Goal: Information Seeking & Learning: Learn about a topic

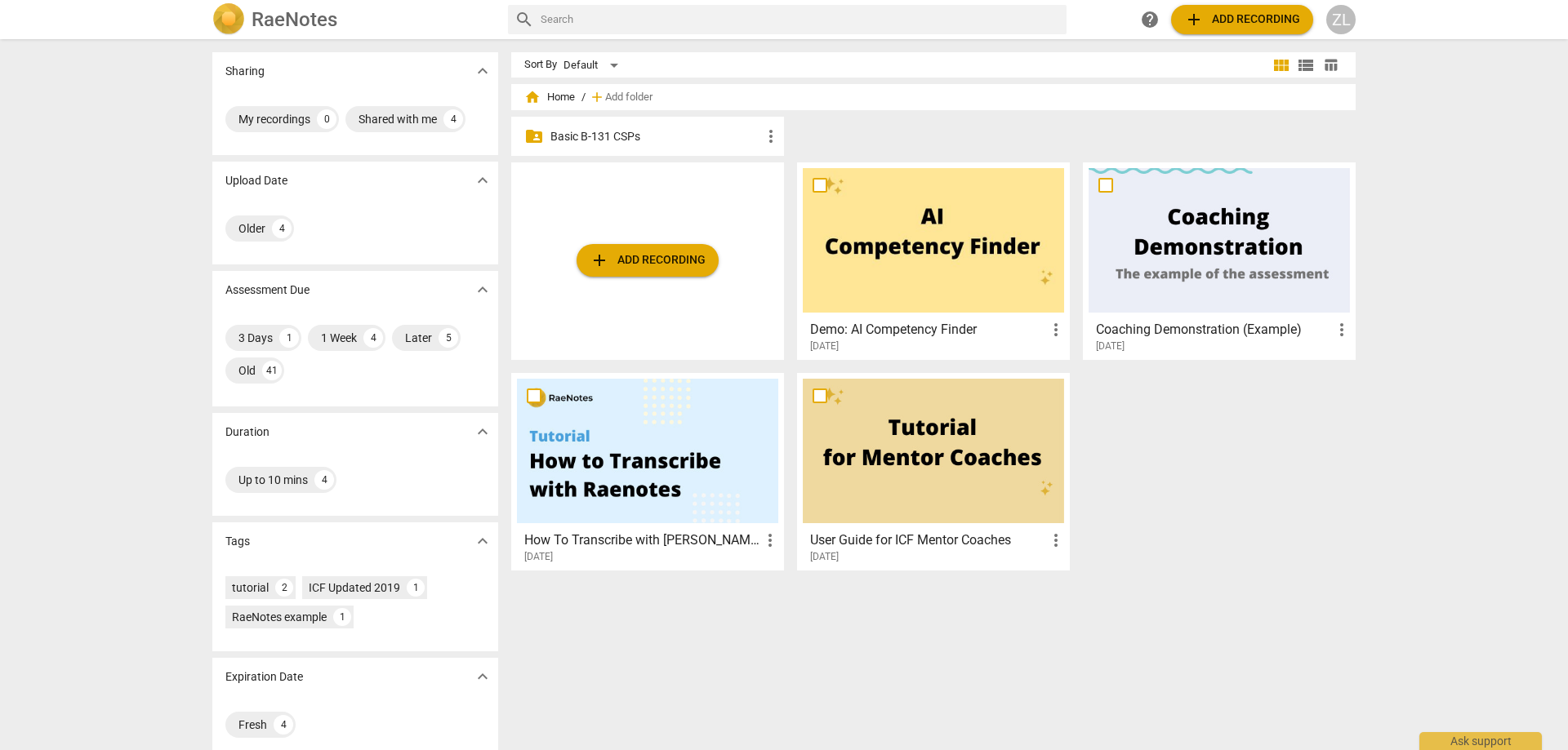
click at [623, 122] on div "folder_shared Basic B-131 CSPs more_vert" at bounding box center [647, 136] width 273 height 39
click at [623, 128] on p "Basic B-131 CSPs" at bounding box center [656, 136] width 211 height 17
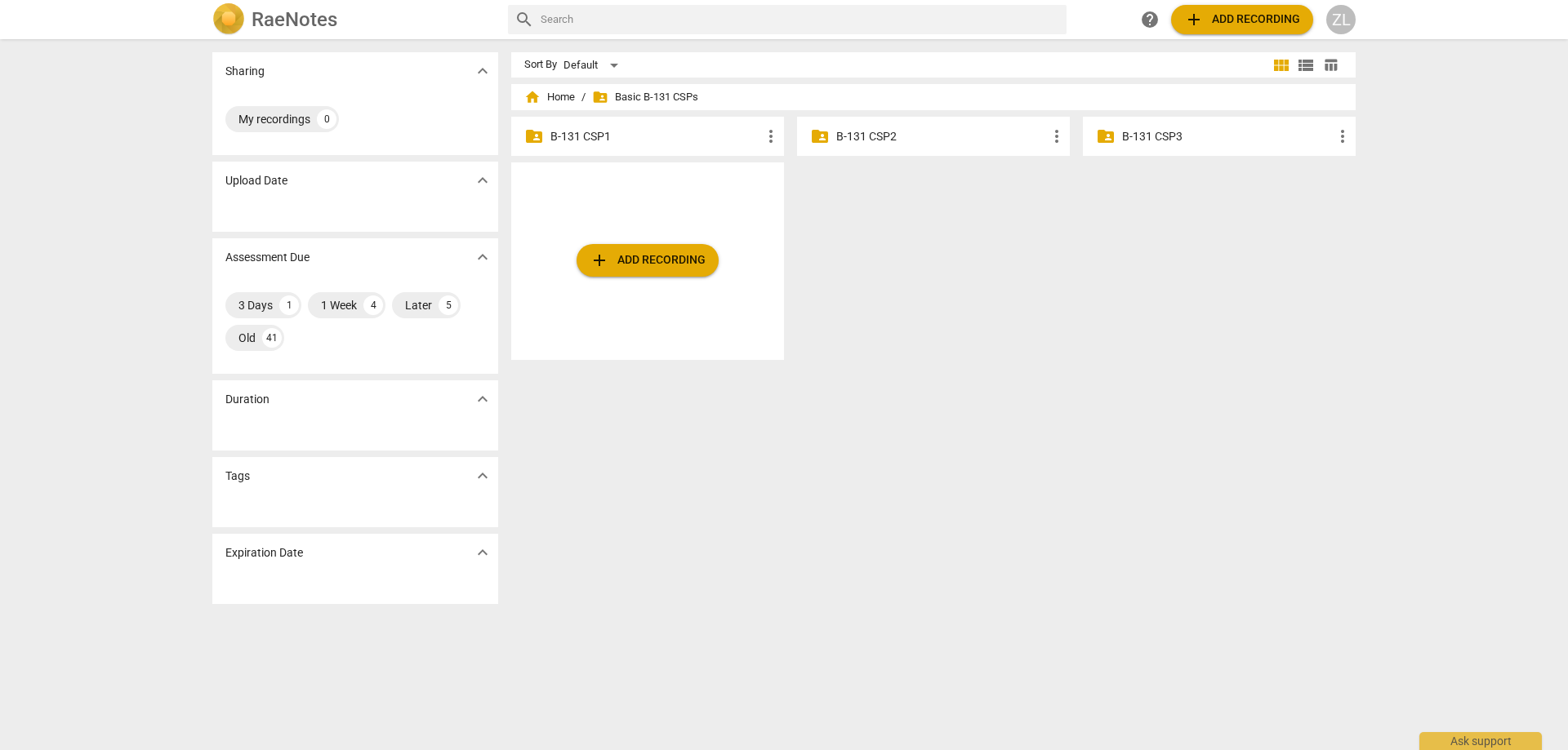
click at [1130, 146] on div "folder_shared B-131 CSP3 more_vert" at bounding box center [1219, 136] width 273 height 39
click at [1146, 119] on div "folder_shared B-131 CSP3 more_vert" at bounding box center [1219, 136] width 273 height 39
click at [1151, 129] on p "B-131 CSP3" at bounding box center [1228, 136] width 211 height 17
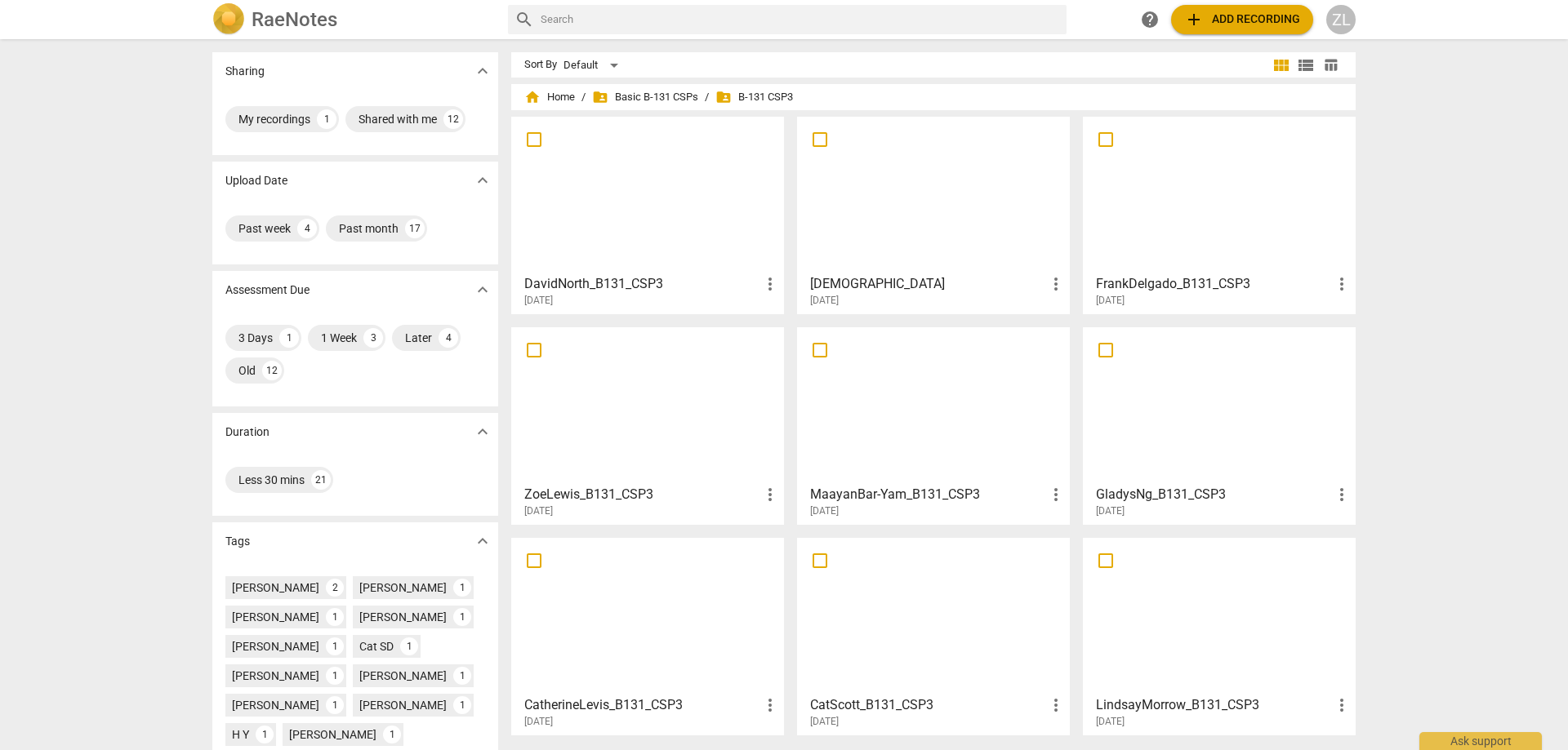
click at [576, 428] on div at bounding box center [647, 405] width 261 height 144
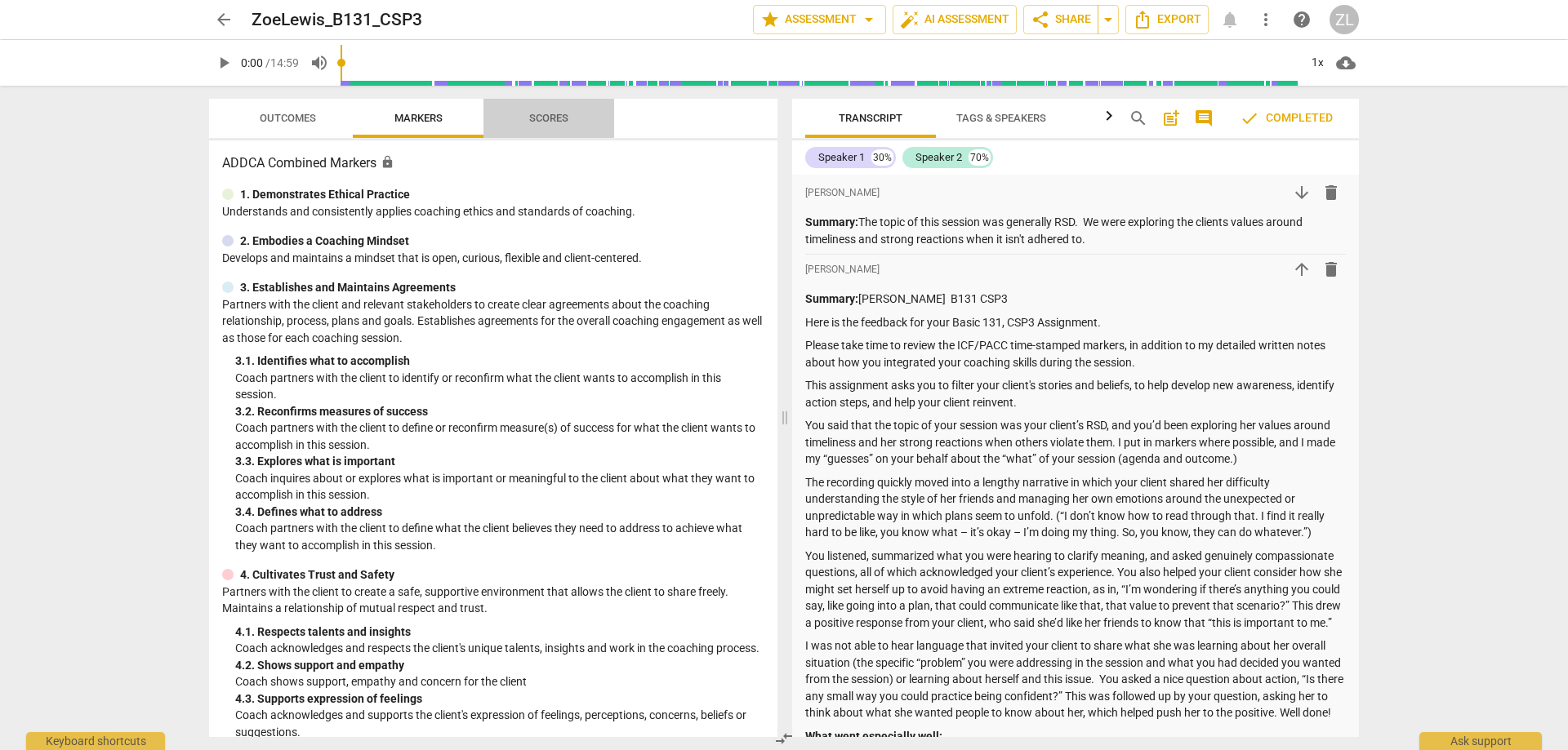
click at [547, 100] on button "Scores" at bounding box center [548, 118] width 130 height 39
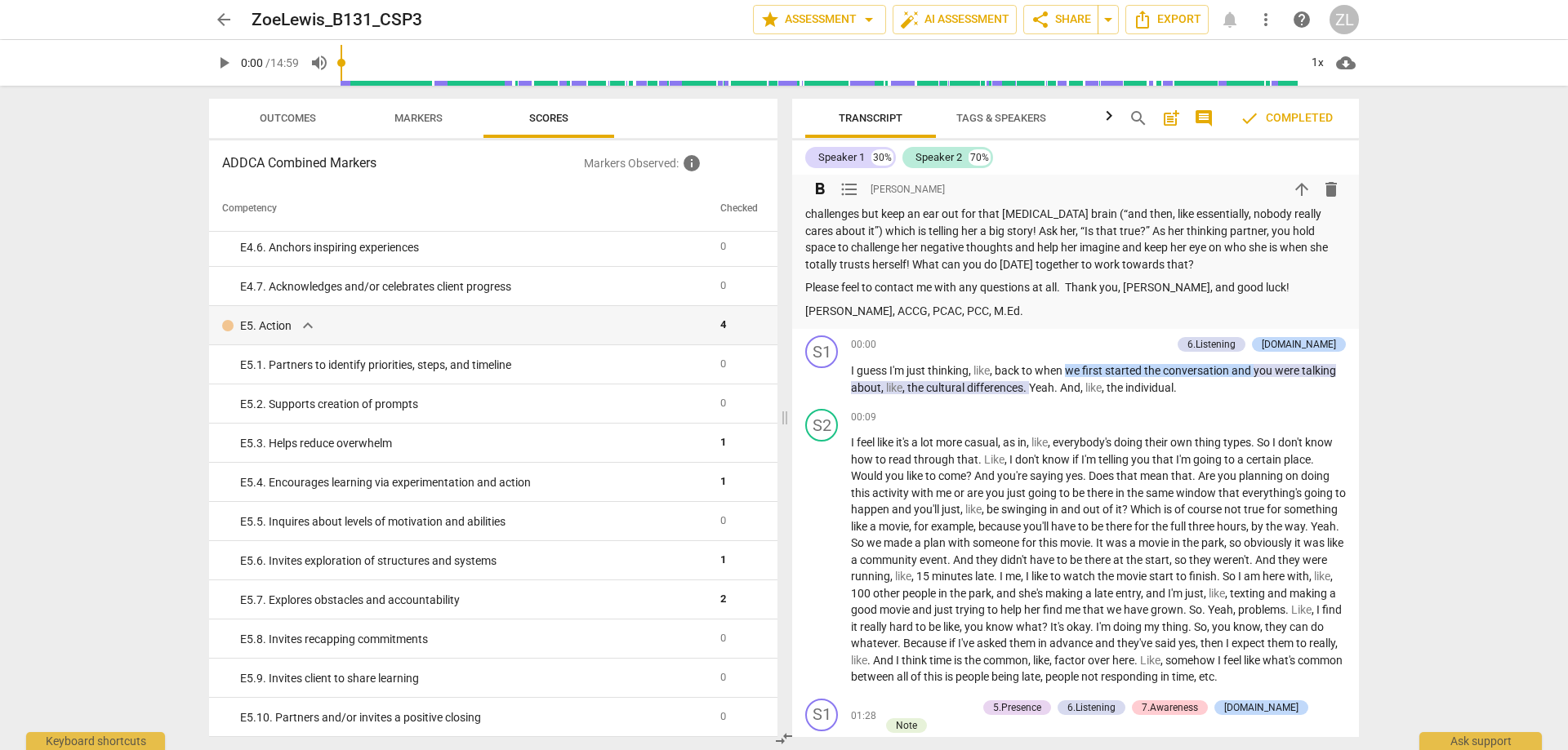
scroll to position [898, 0]
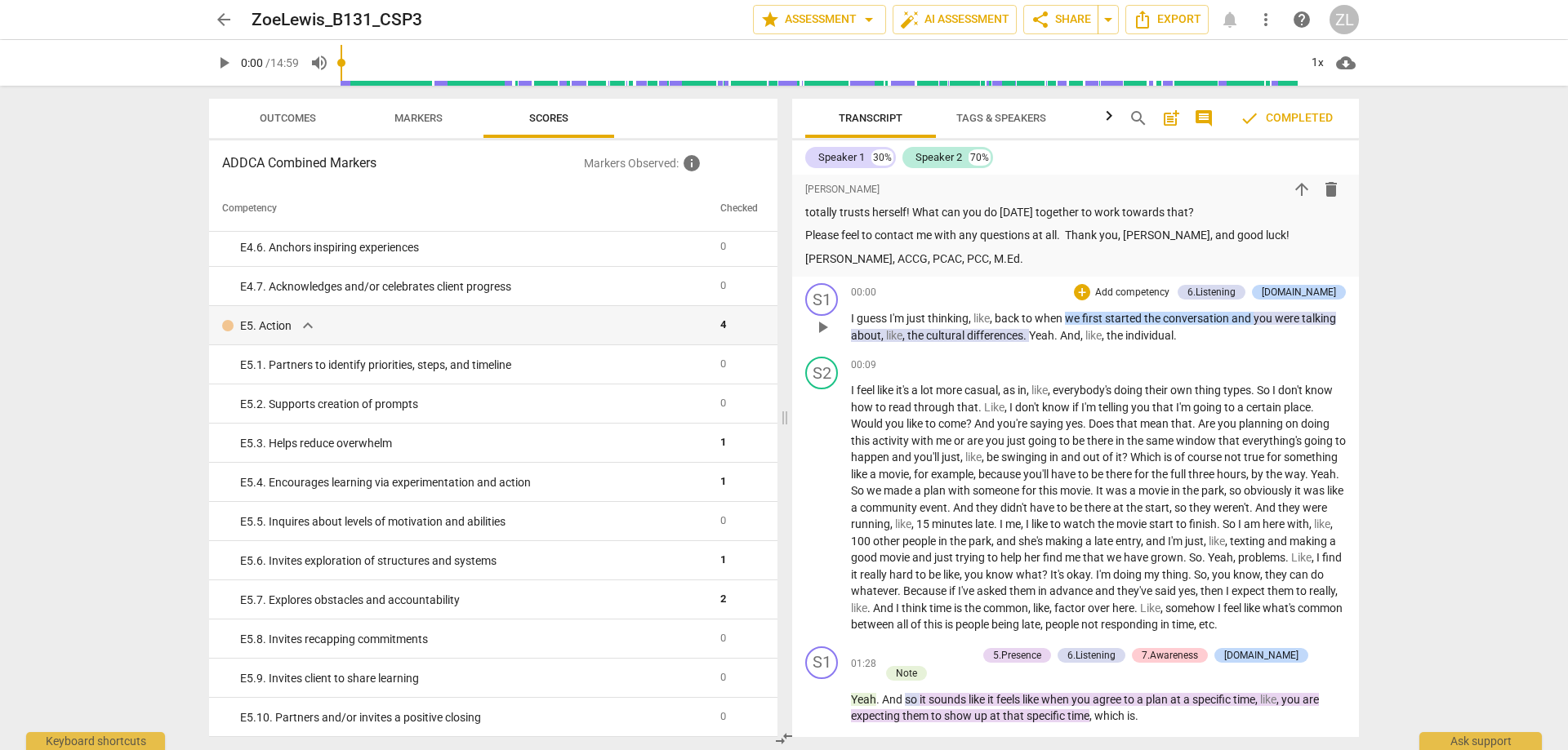
click at [1123, 325] on span "started" at bounding box center [1124, 319] width 39 height 13
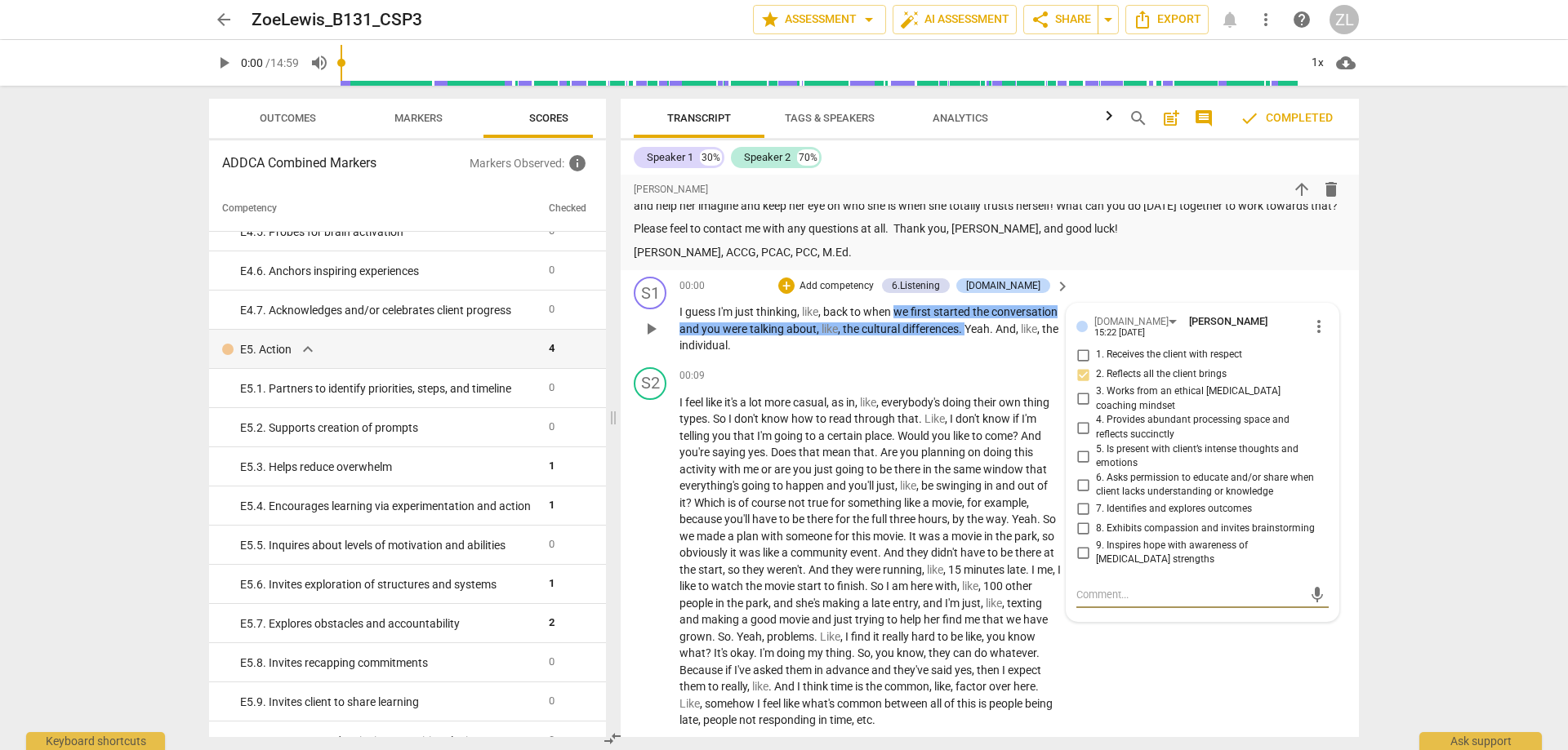
scroll to position [764, 0]
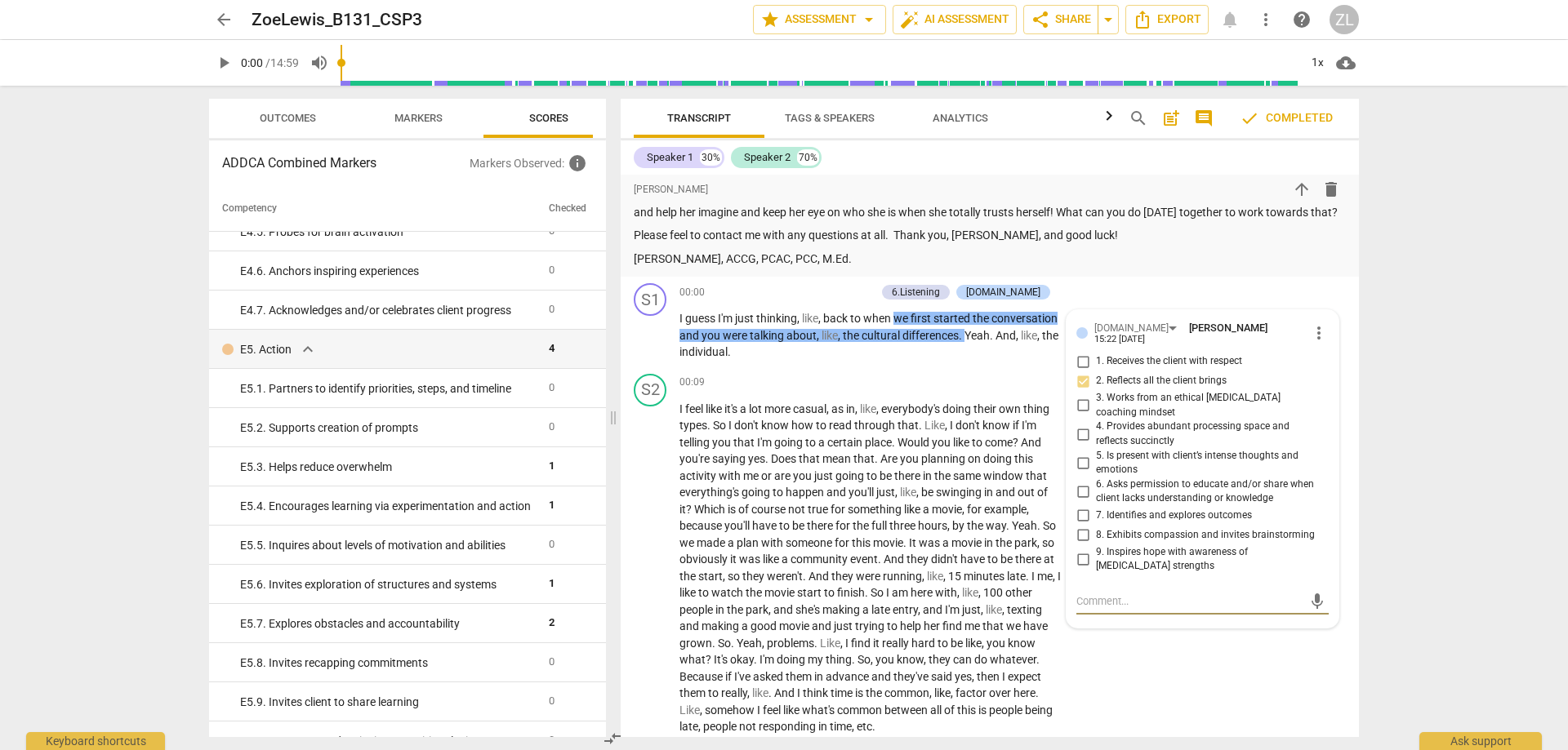
click at [1057, 303] on span "keyboard_arrow_right" at bounding box center [1062, 293] width 20 height 20
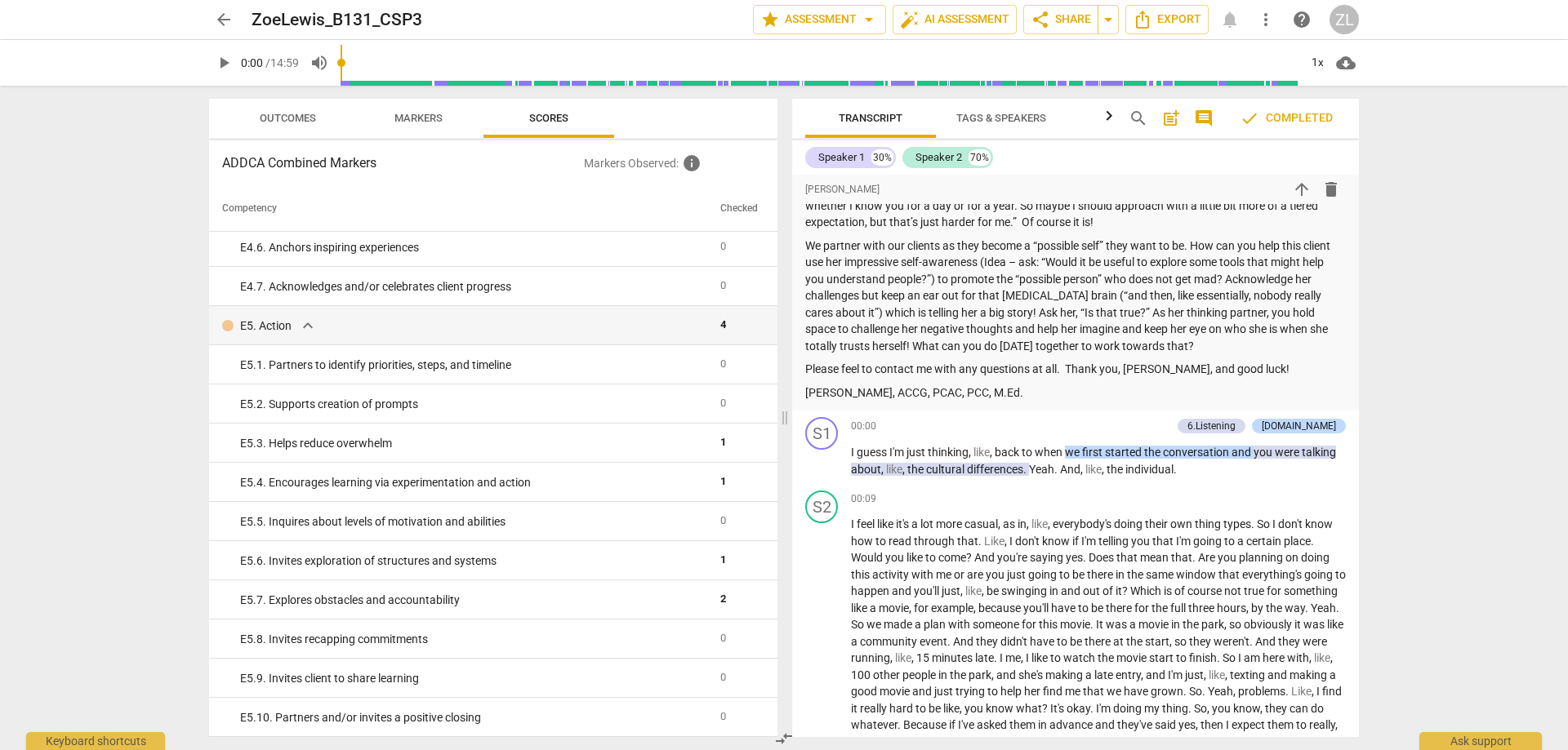
scroll to position [898, 0]
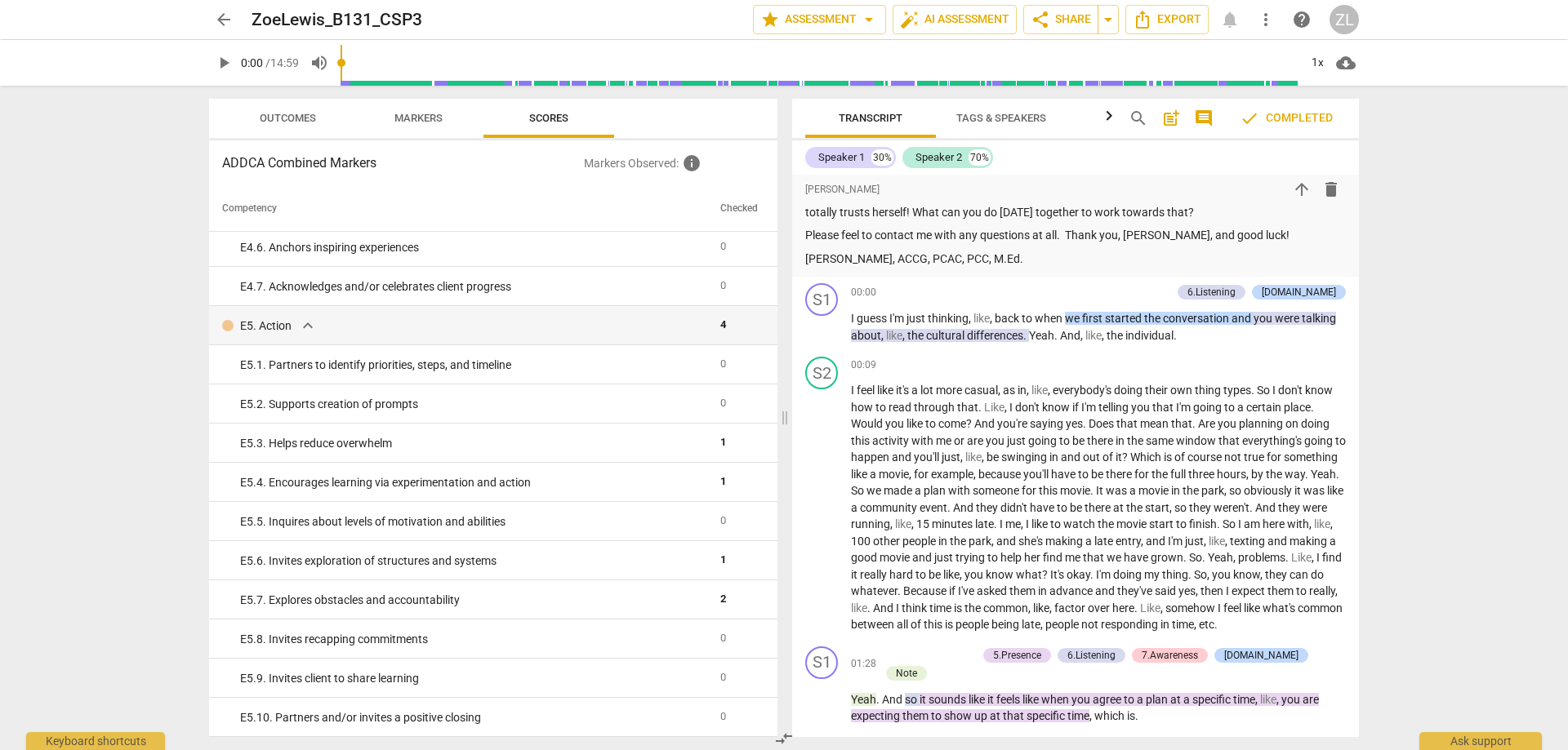
click at [1283, 325] on span "were" at bounding box center [1288, 319] width 27 height 13
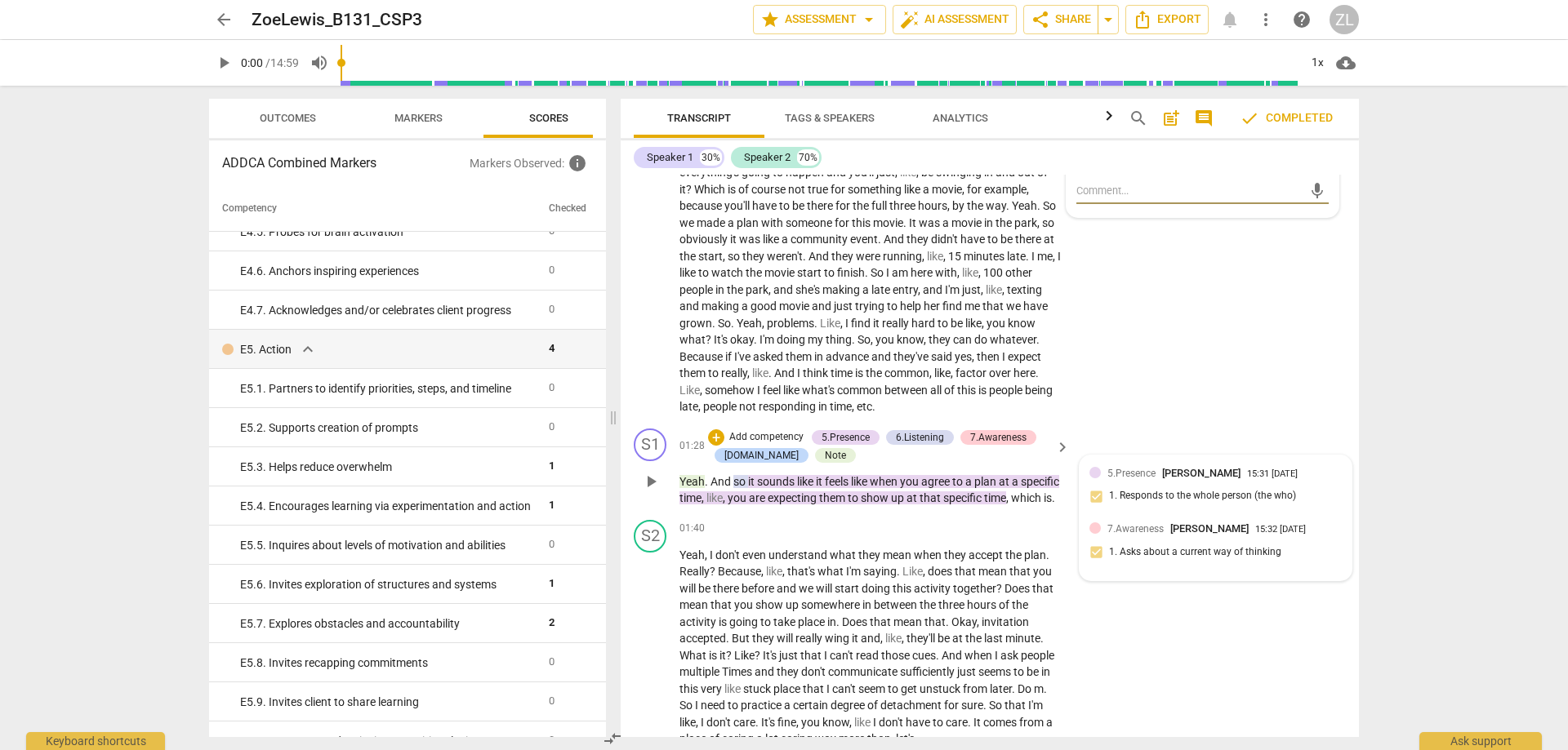
scroll to position [1090, 0]
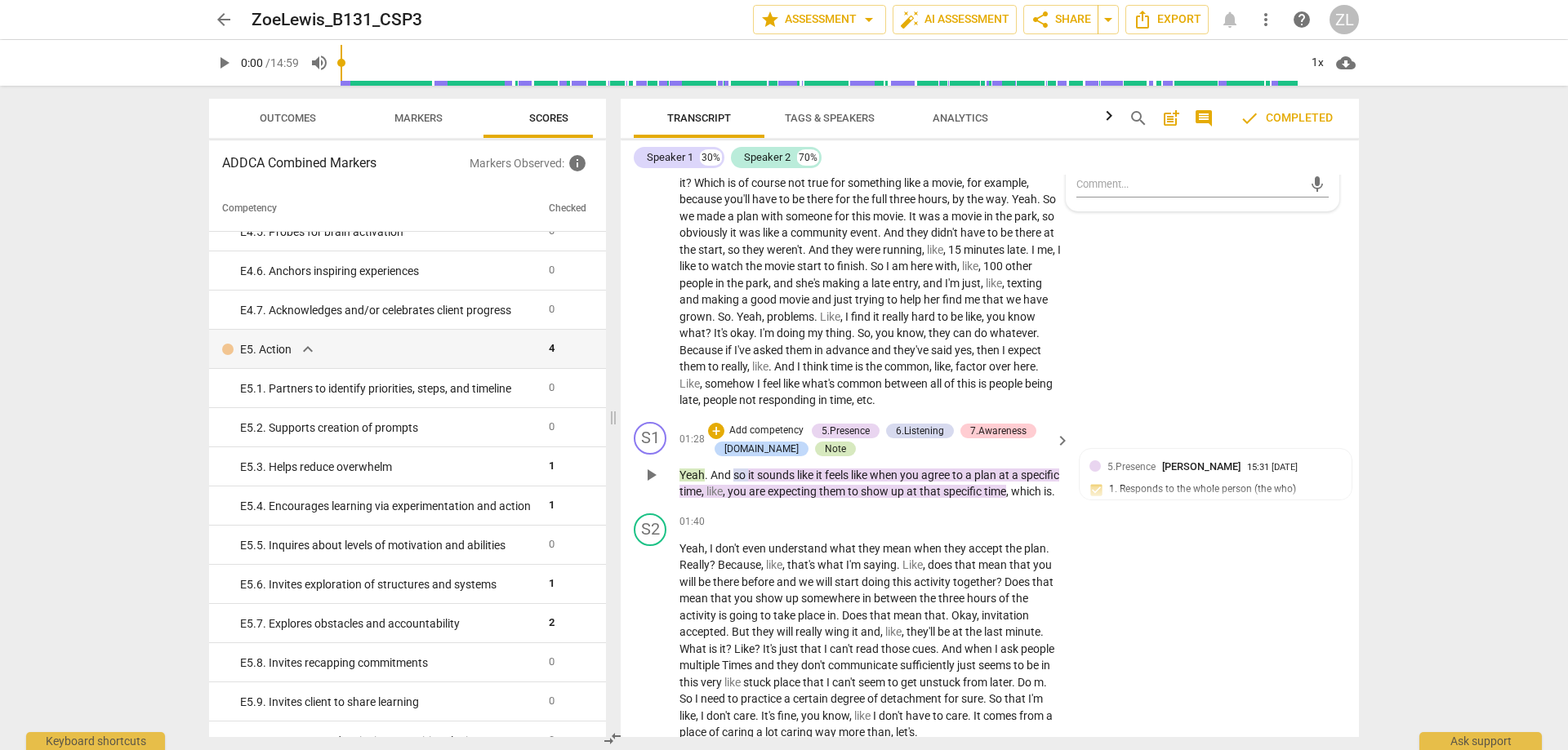
click at [825, 456] on div "Note" at bounding box center [836, 449] width 22 height 15
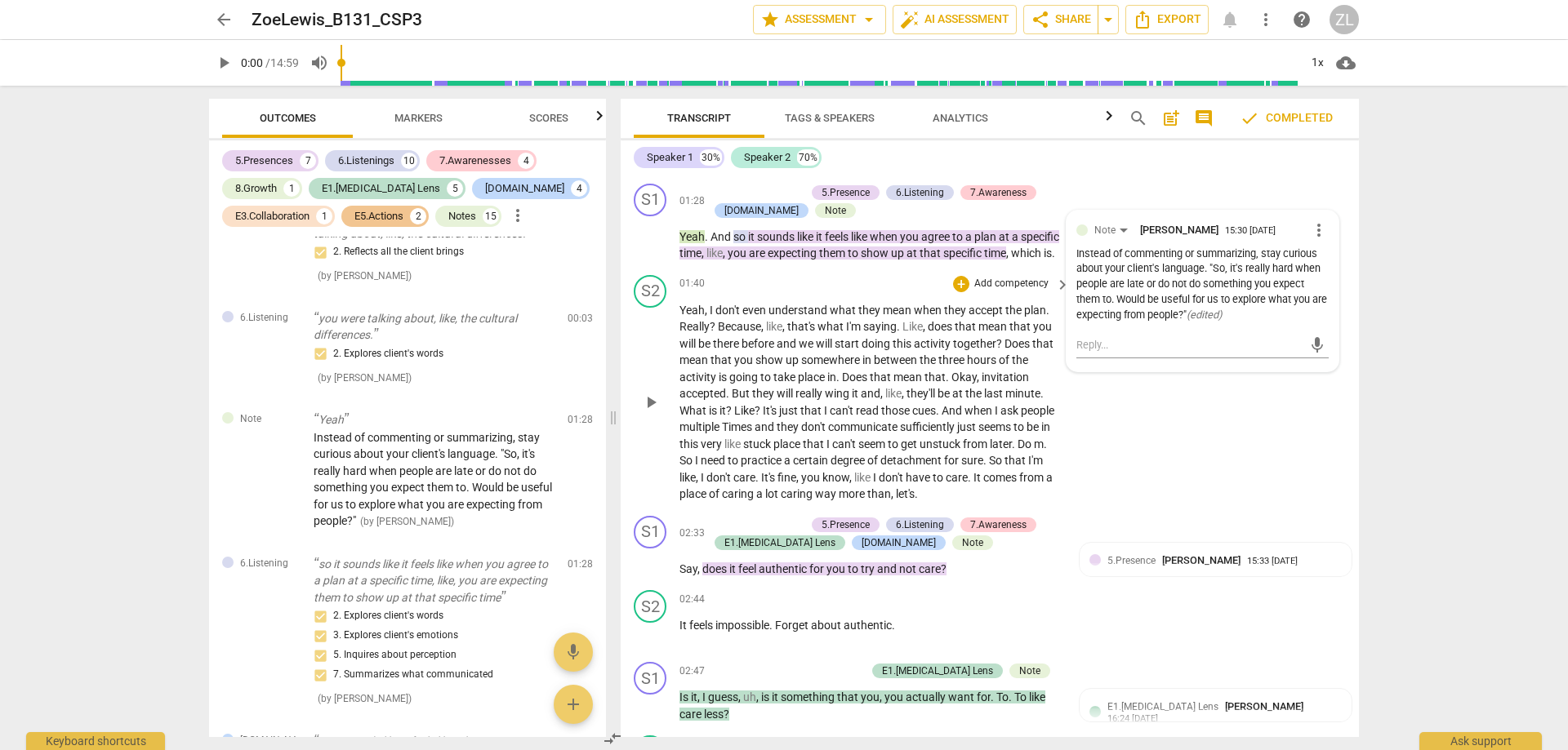
scroll to position [1335, 0]
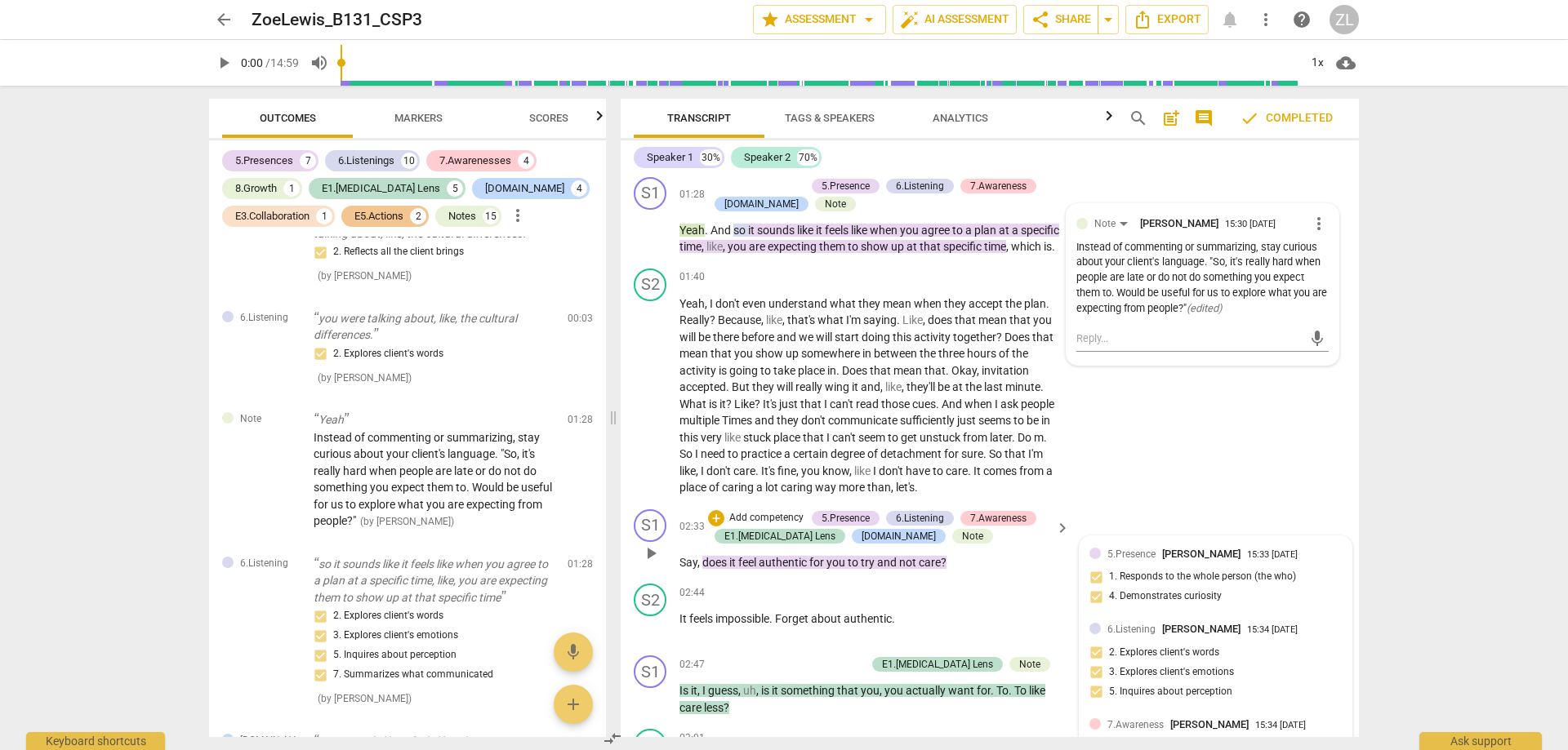
click at [1282, 561] on div "15:33 [DATE]" at bounding box center [1272, 555] width 51 height 11
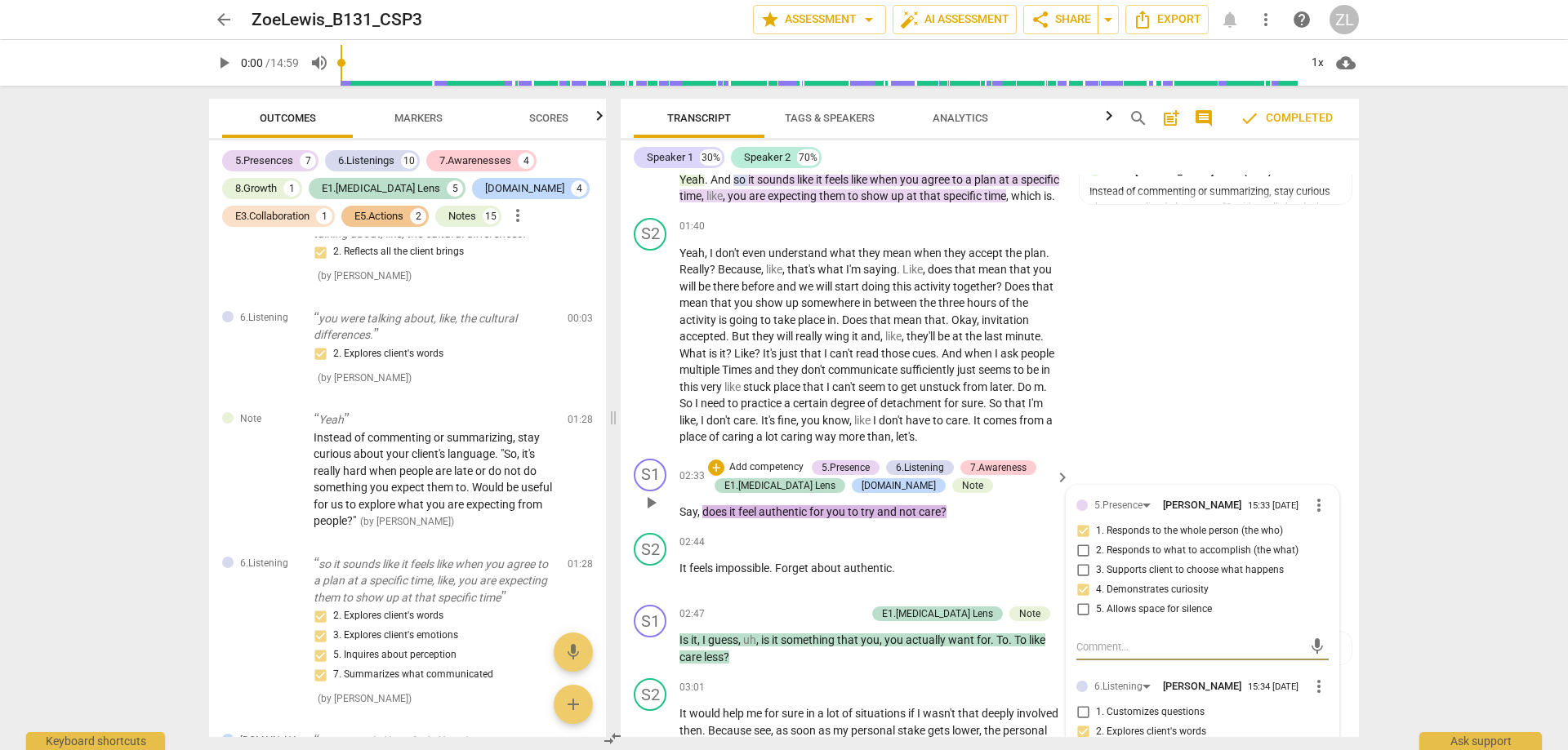
scroll to position [1580, 0]
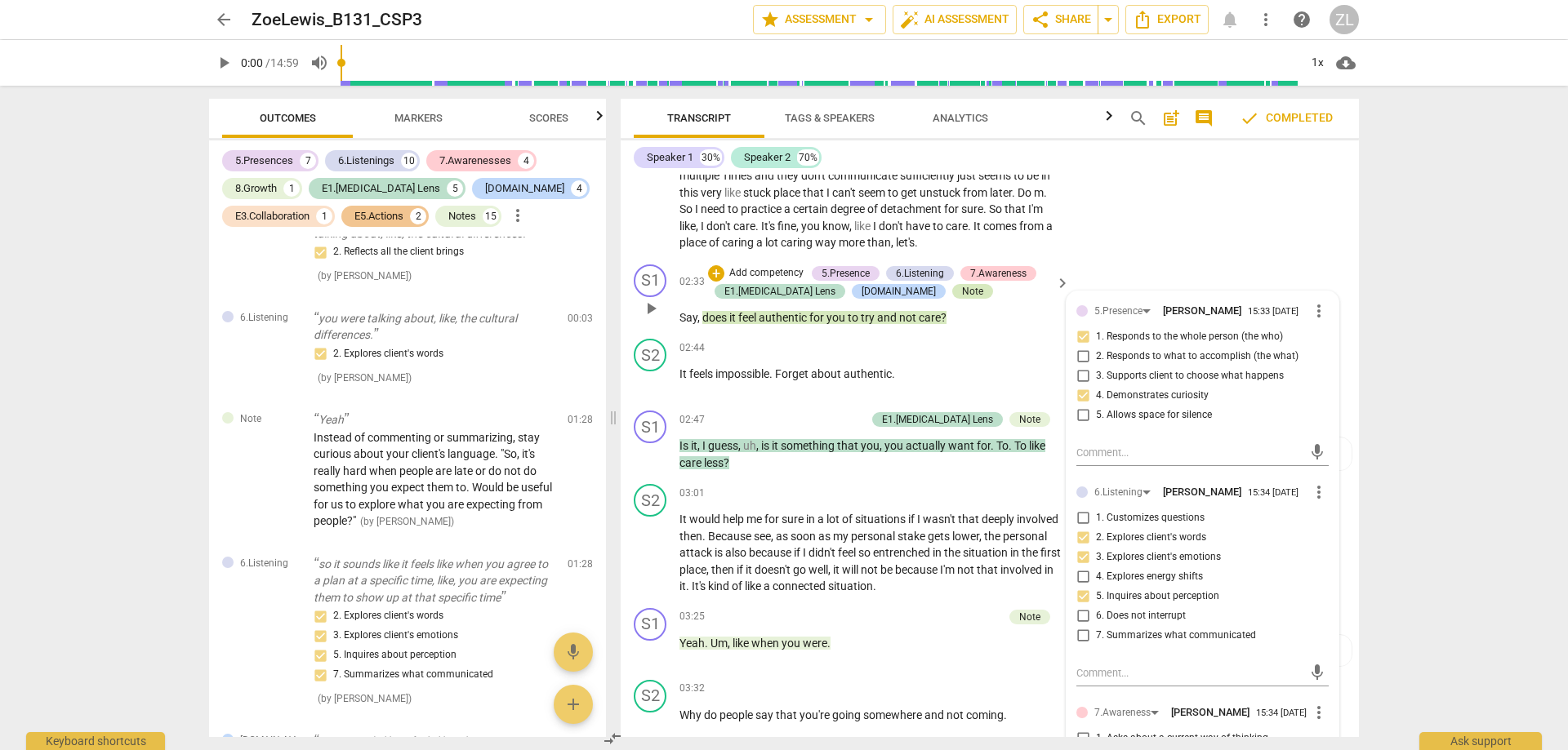
click at [962, 299] on div "Note" at bounding box center [973, 291] width 22 height 15
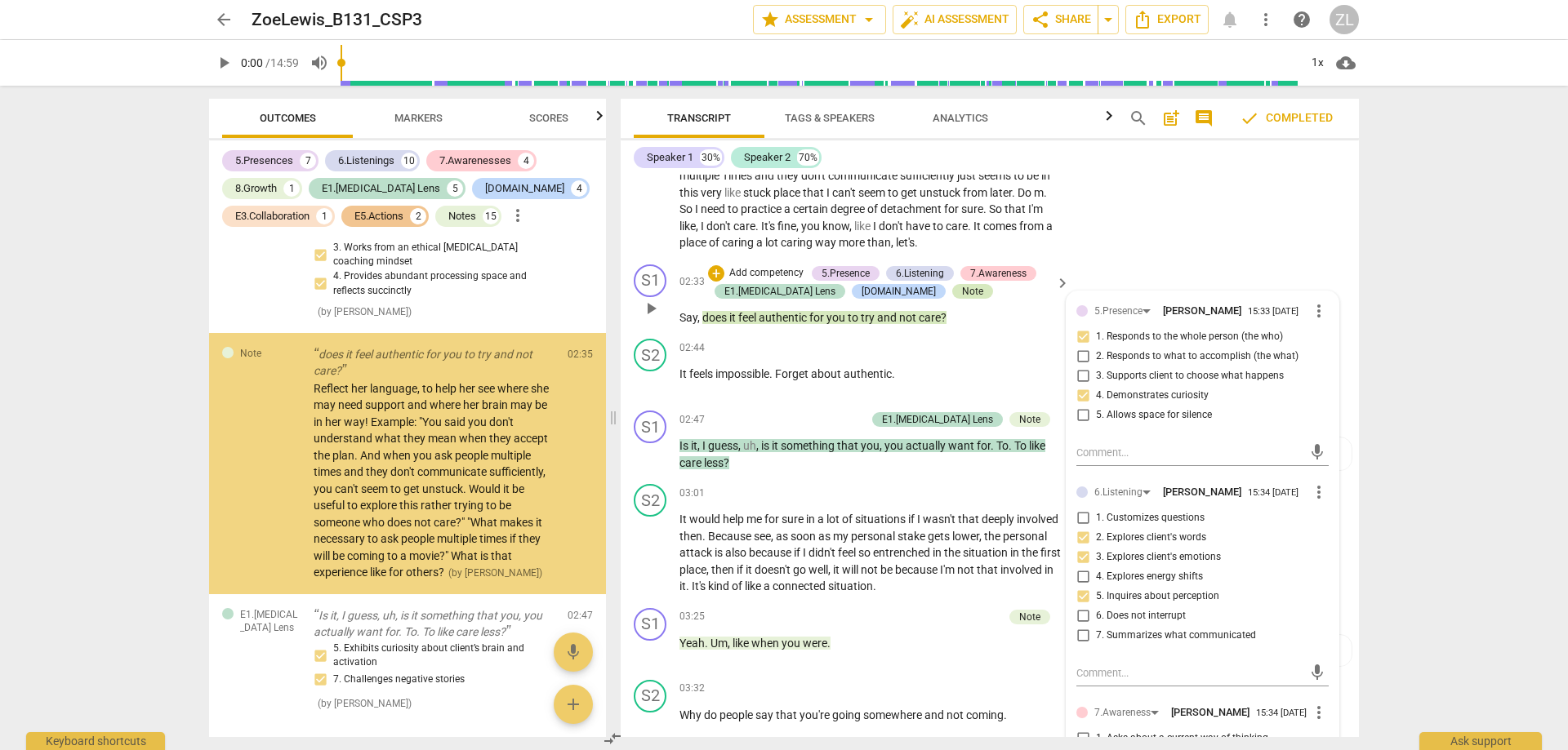
scroll to position [1539, 0]
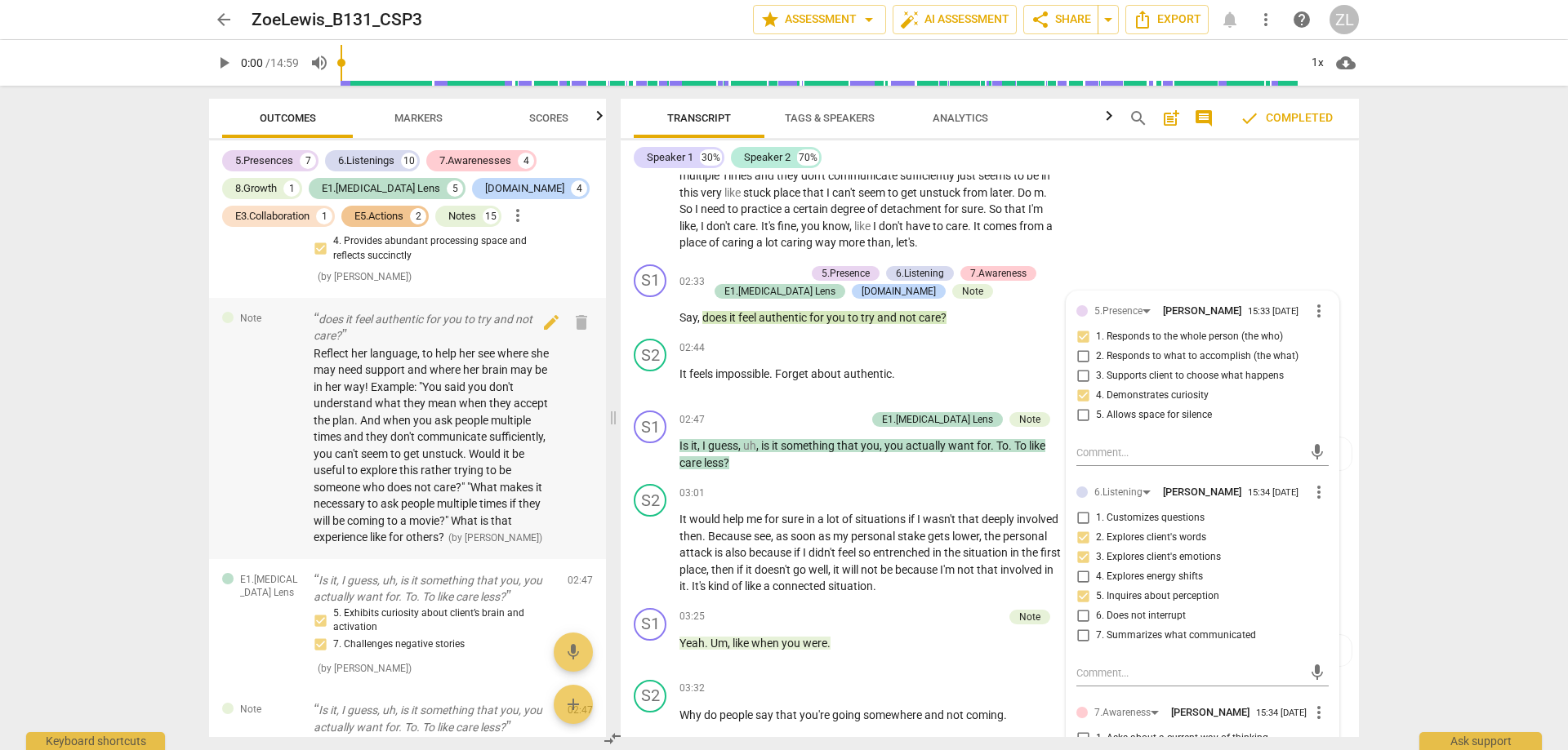
click at [489, 414] on span "Reflect her language, to help her see where she may need support and where her …" at bounding box center [431, 446] width 235 height 197
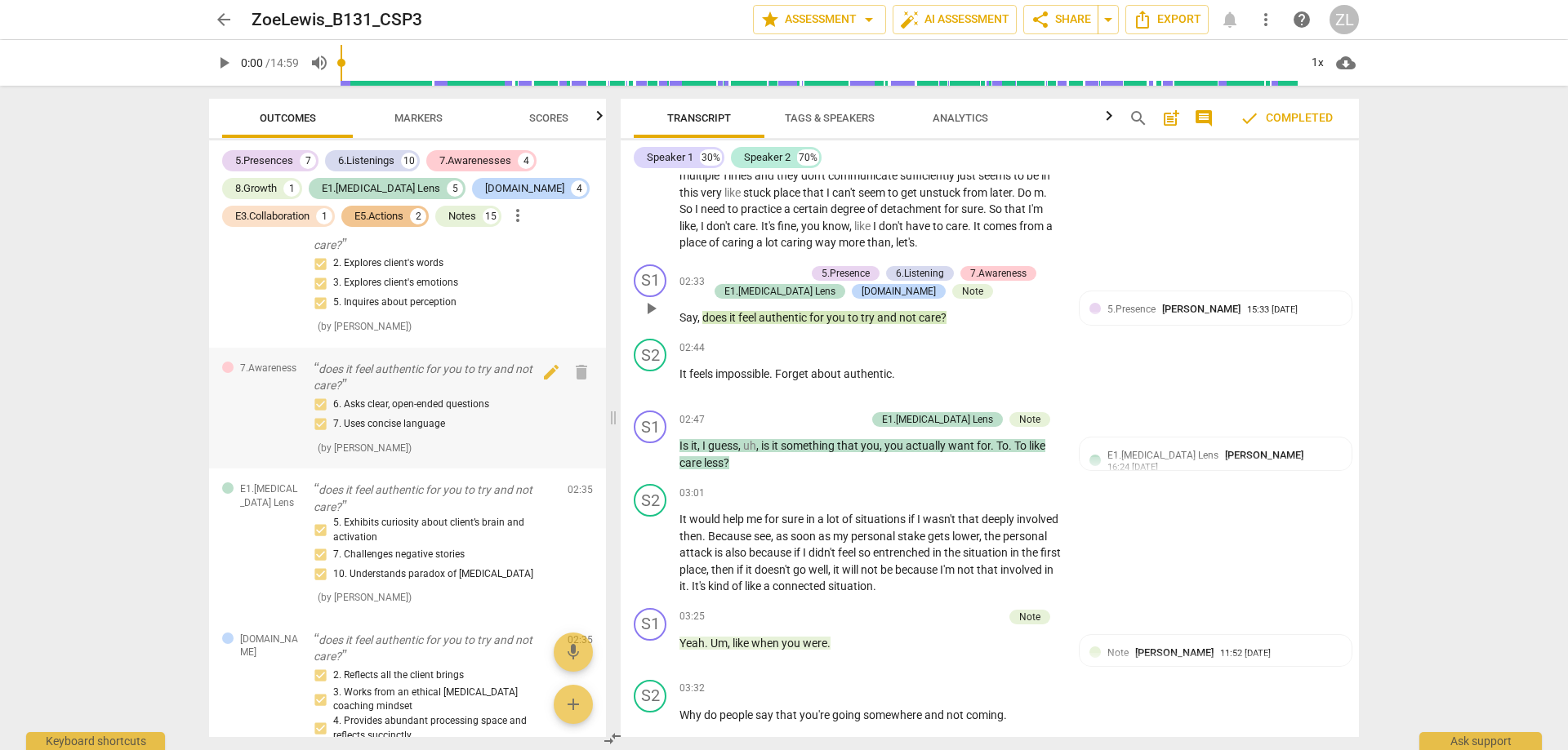
scroll to position [1050, 0]
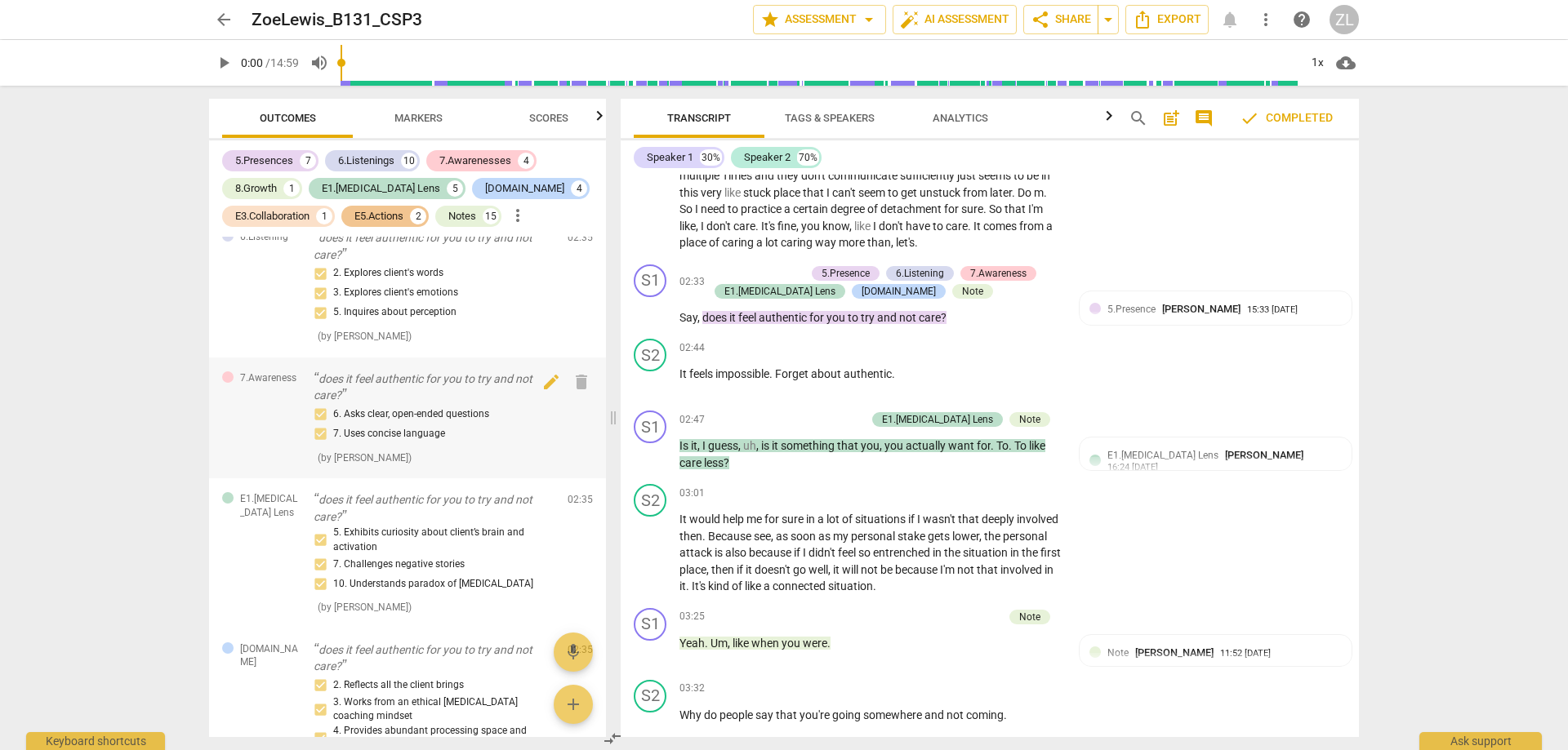
click at [436, 444] on div "6. Asks clear, open-ended questions 7. Uses concise language" at bounding box center [434, 424] width 241 height 39
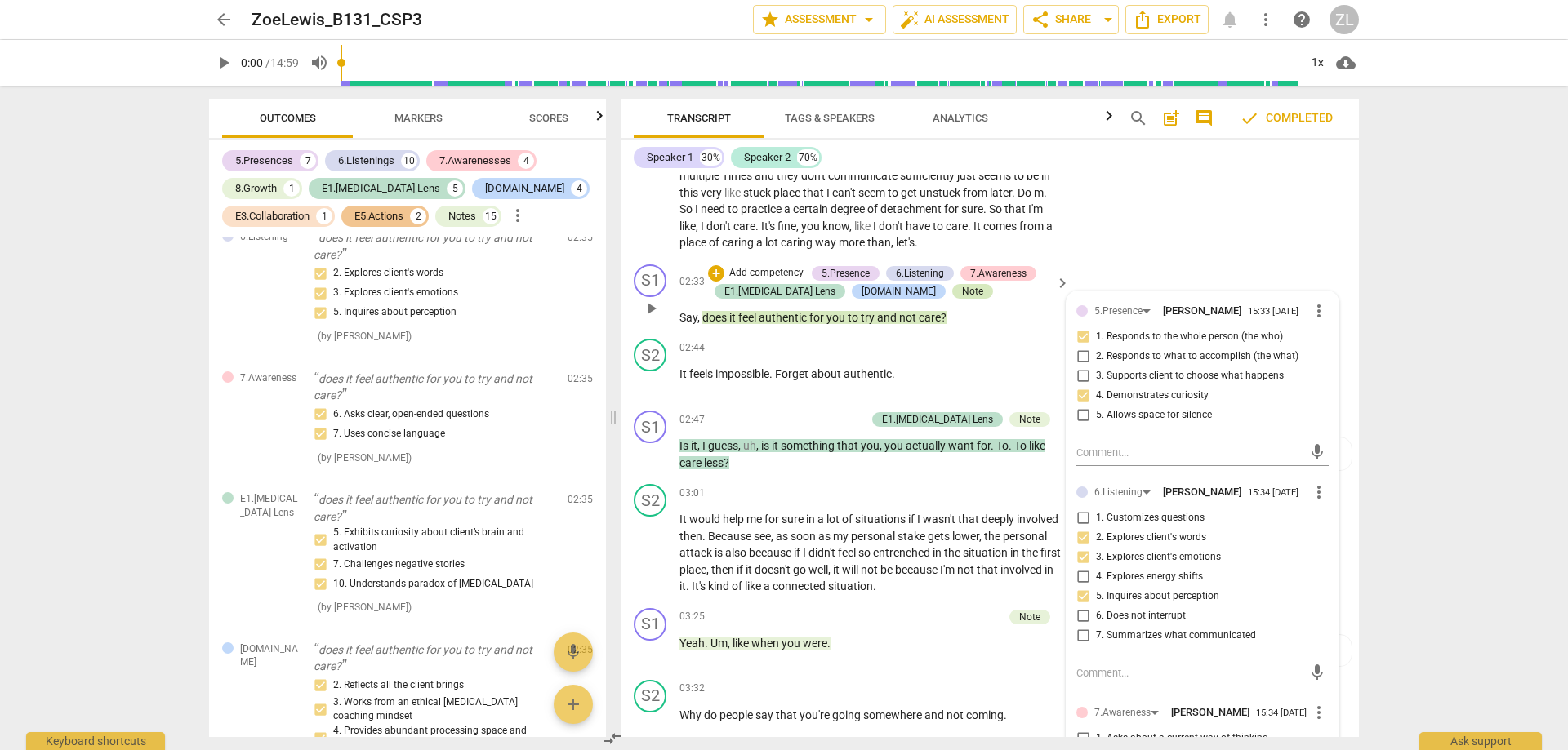
click at [962, 299] on div "Note" at bounding box center [973, 291] width 22 height 15
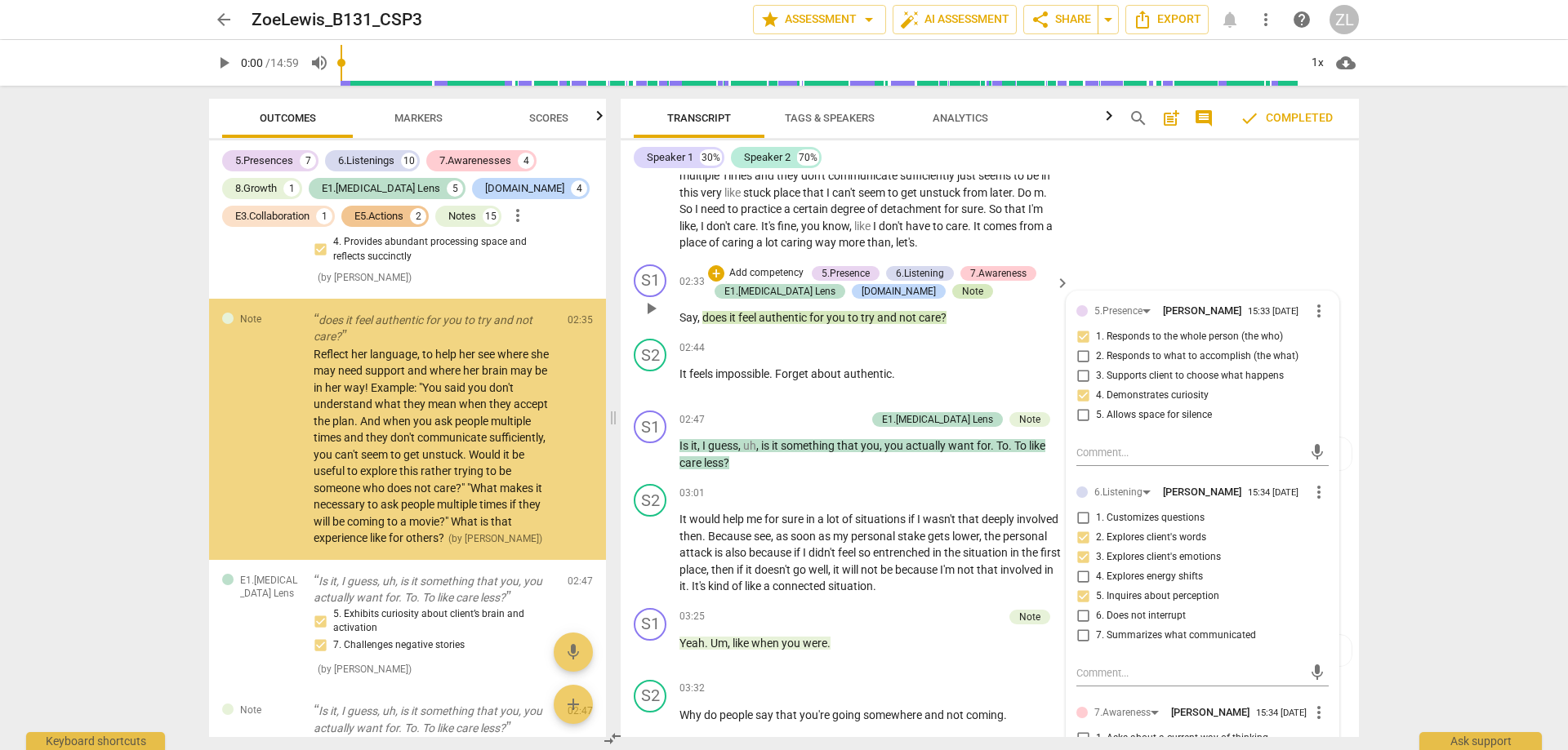
scroll to position [1539, 0]
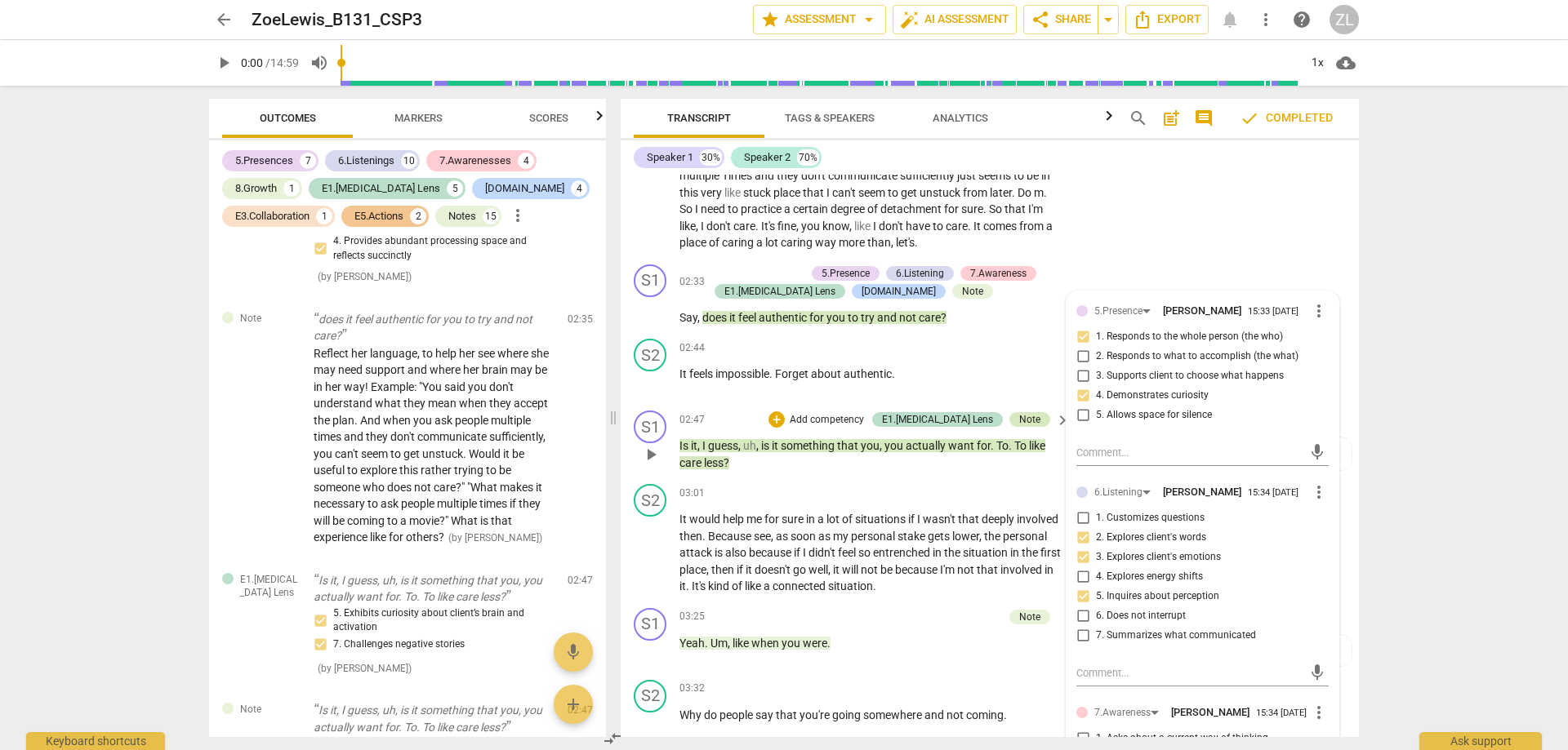
click at [1026, 427] on div "Note" at bounding box center [1030, 420] width 22 height 15
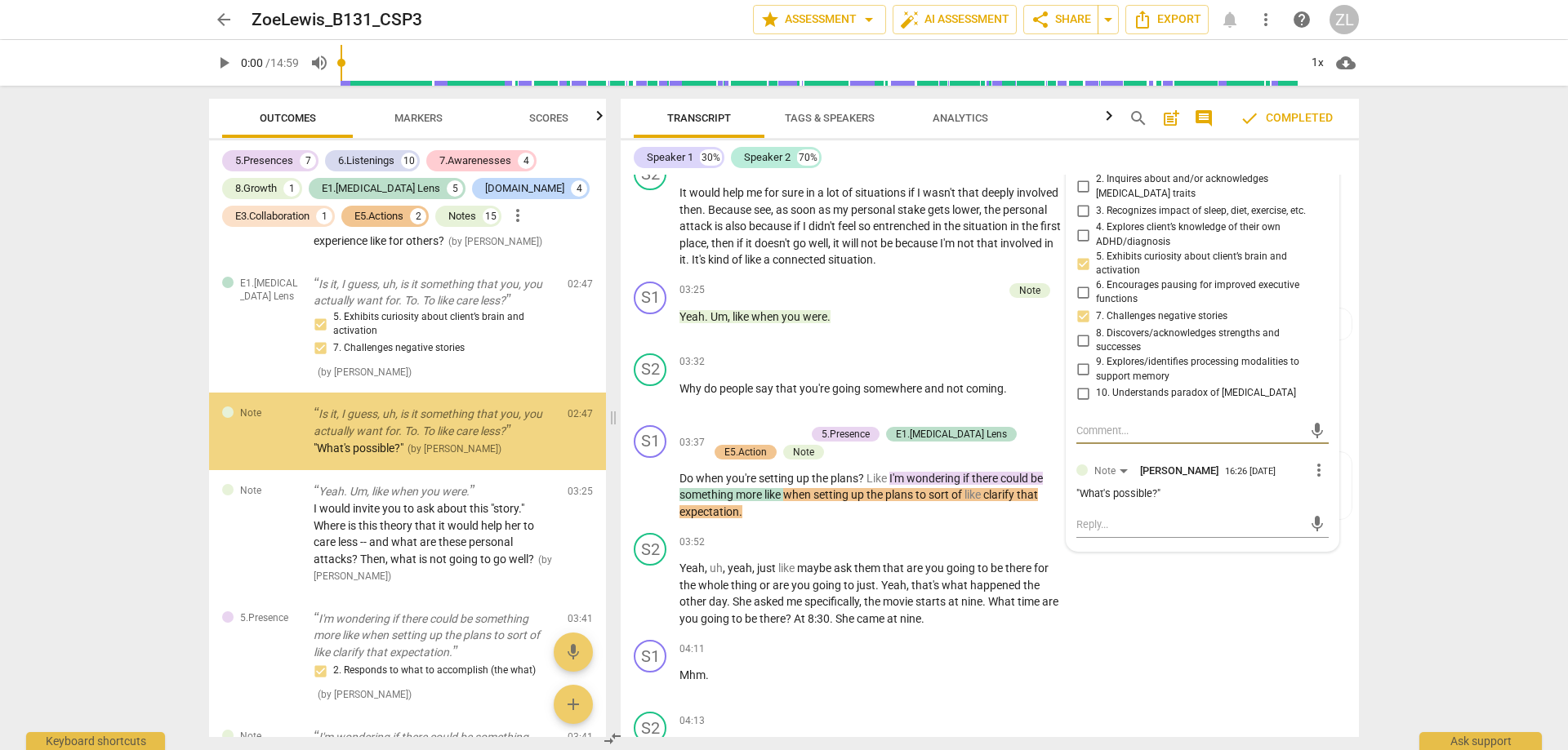
scroll to position [1847, 0]
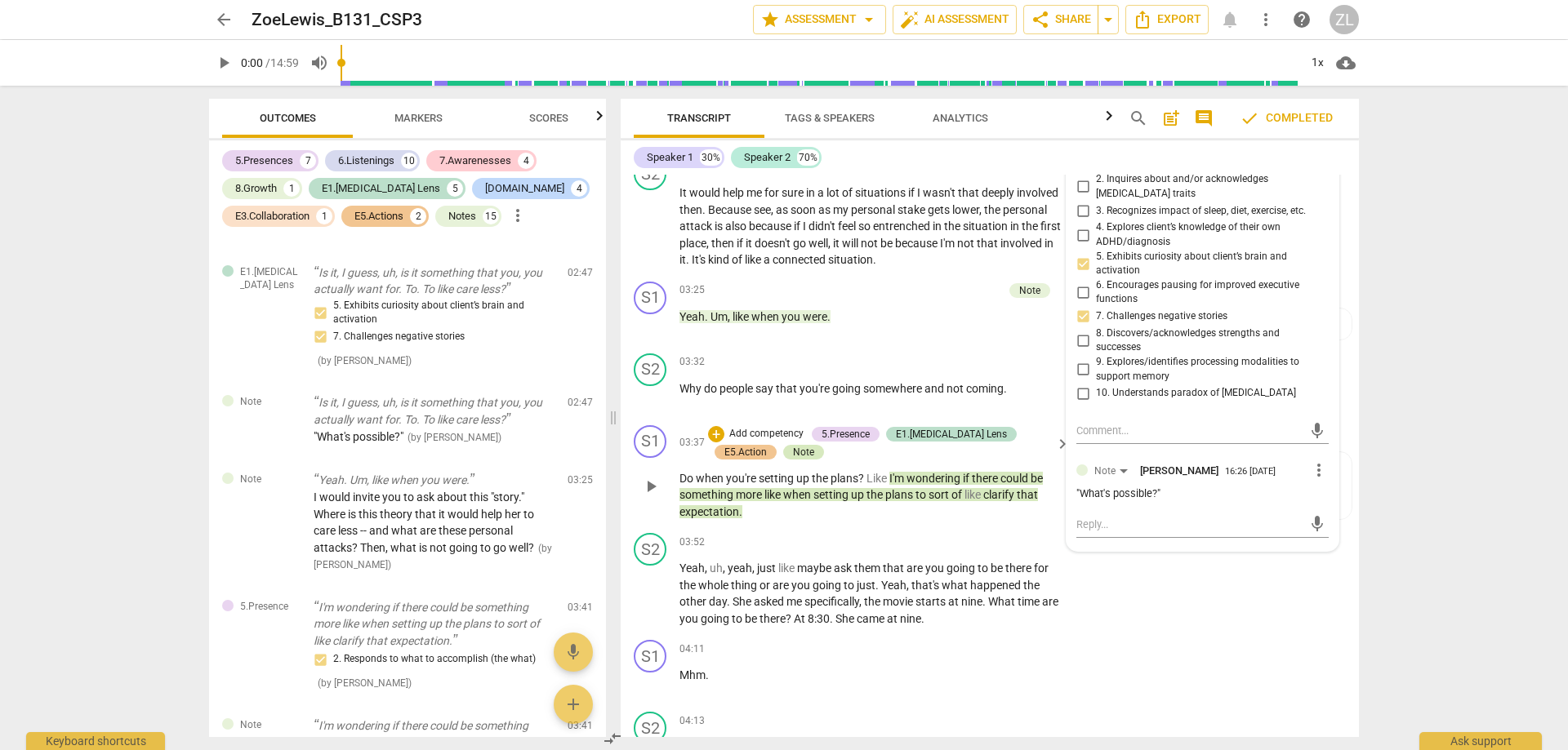
click at [793, 460] on div "Note" at bounding box center [804, 452] width 22 height 15
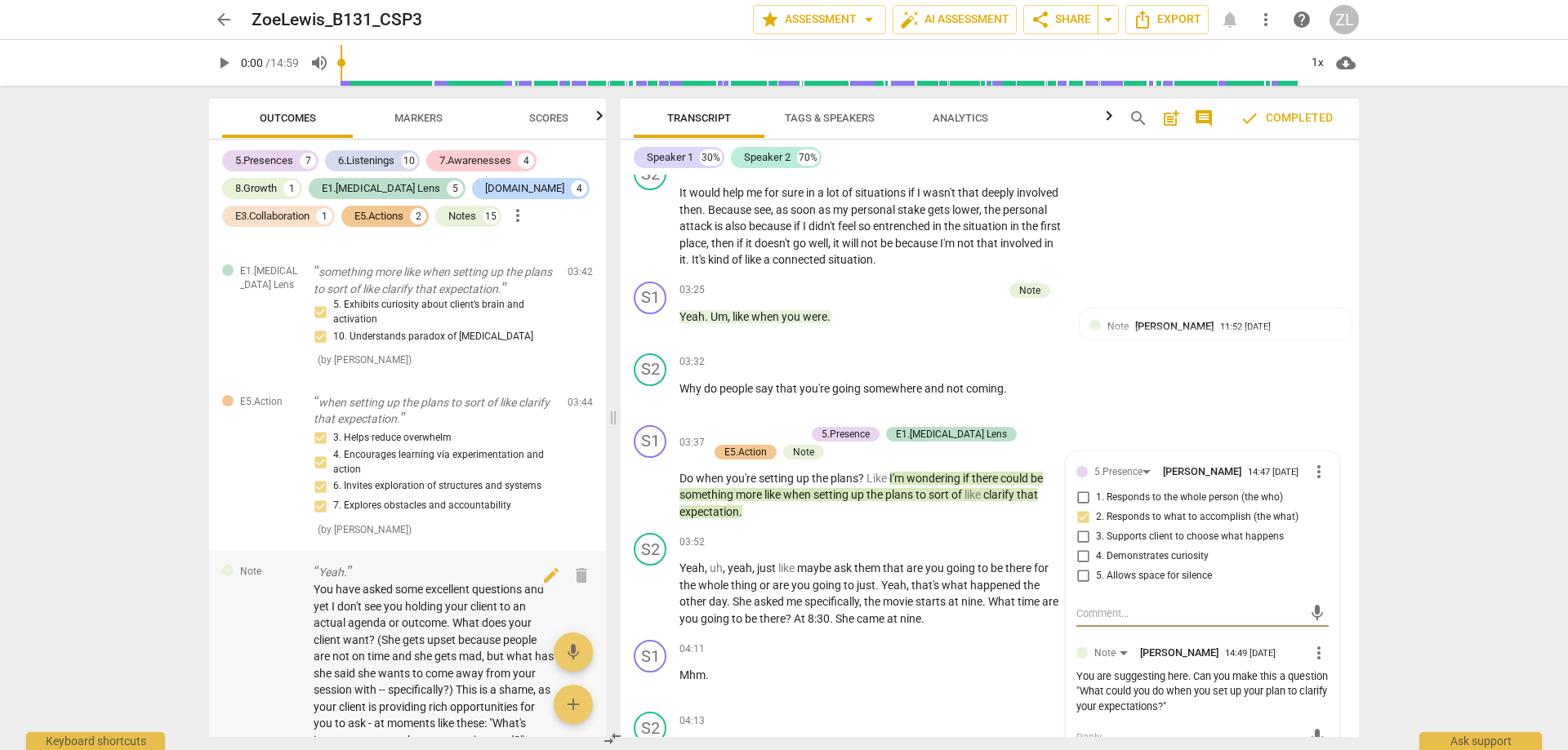
scroll to position [2448, 0]
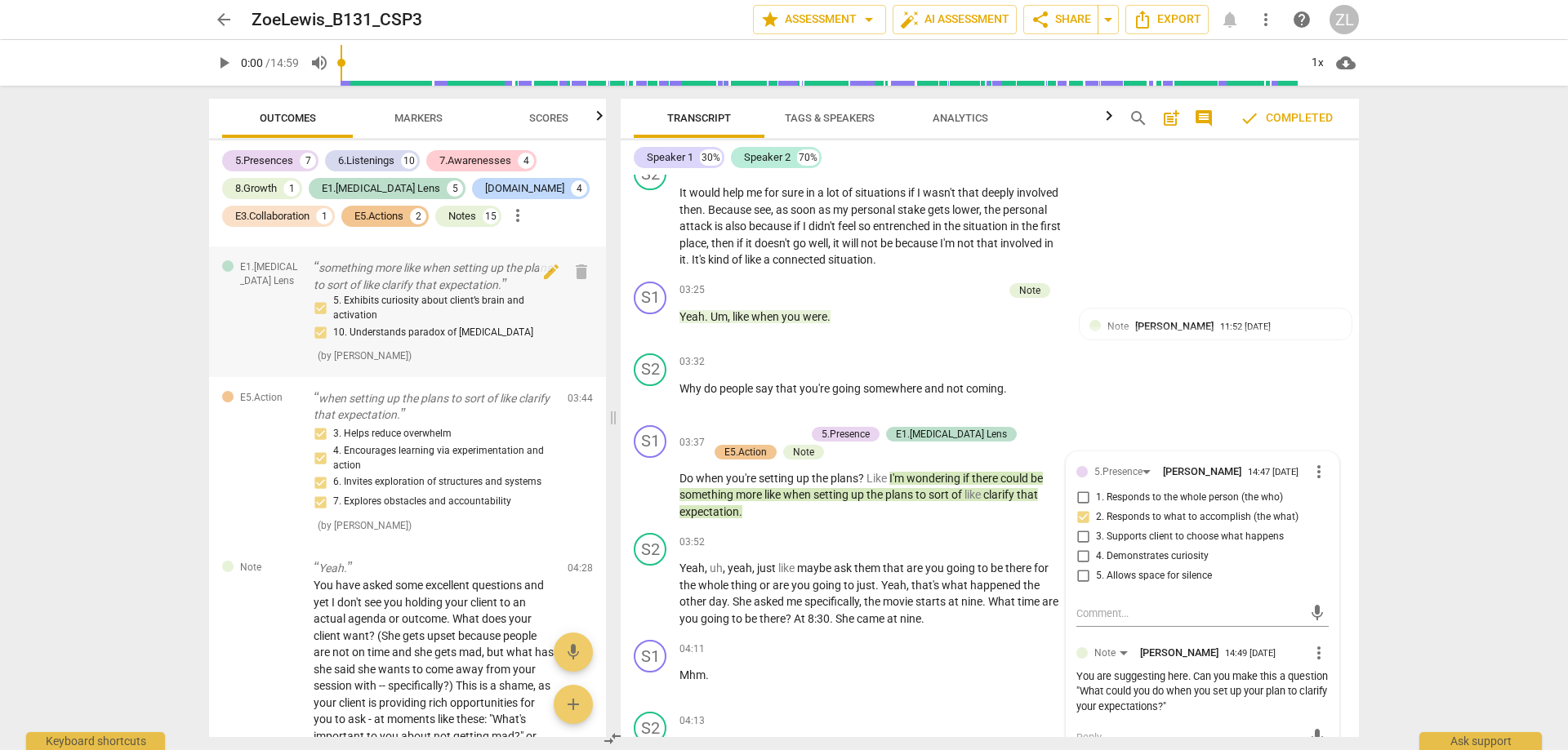
click at [440, 364] on div "5. Exhibits curiosity about client’s brain and activation 10. Understands parad…" at bounding box center [434, 329] width 241 height 71
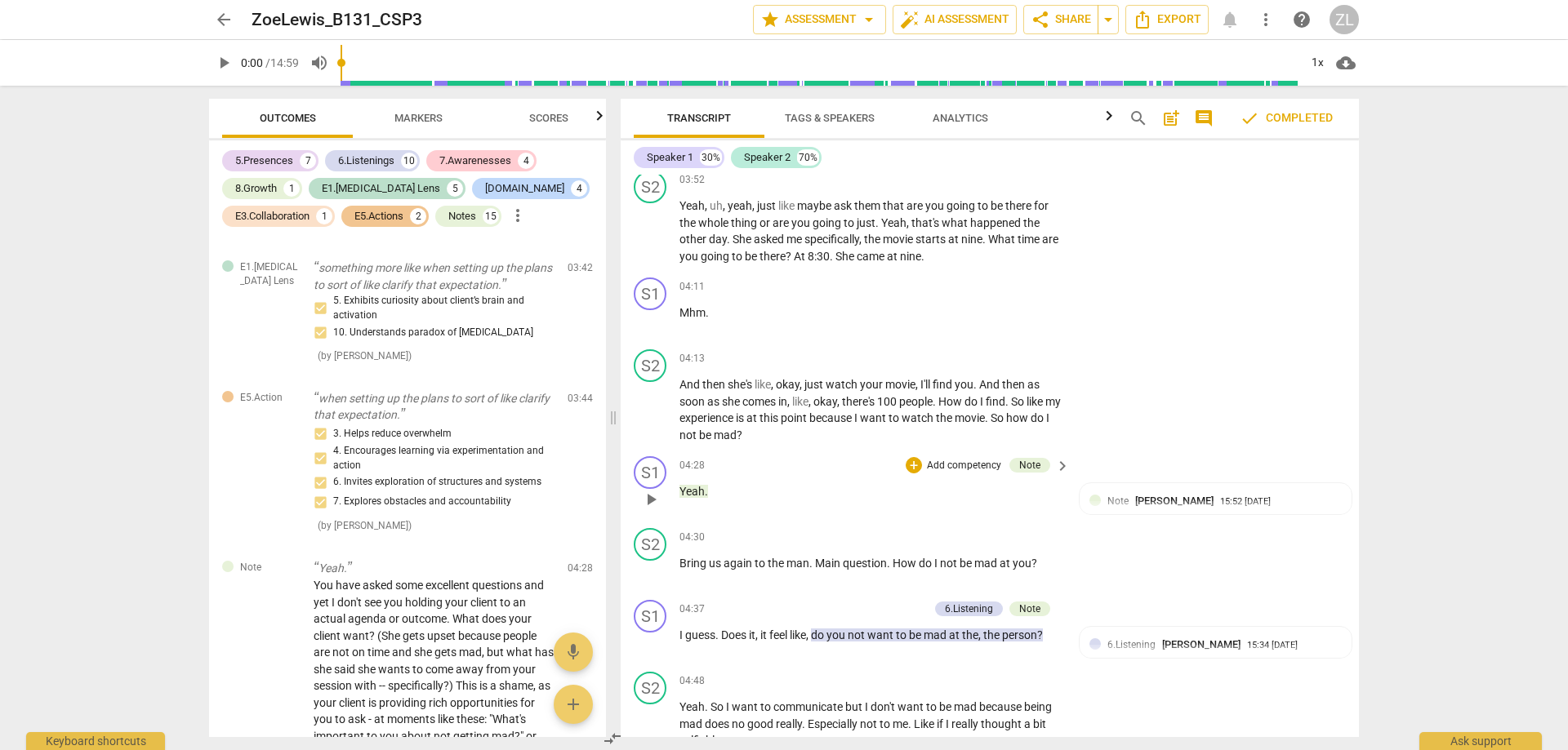
scroll to position [2315, 0]
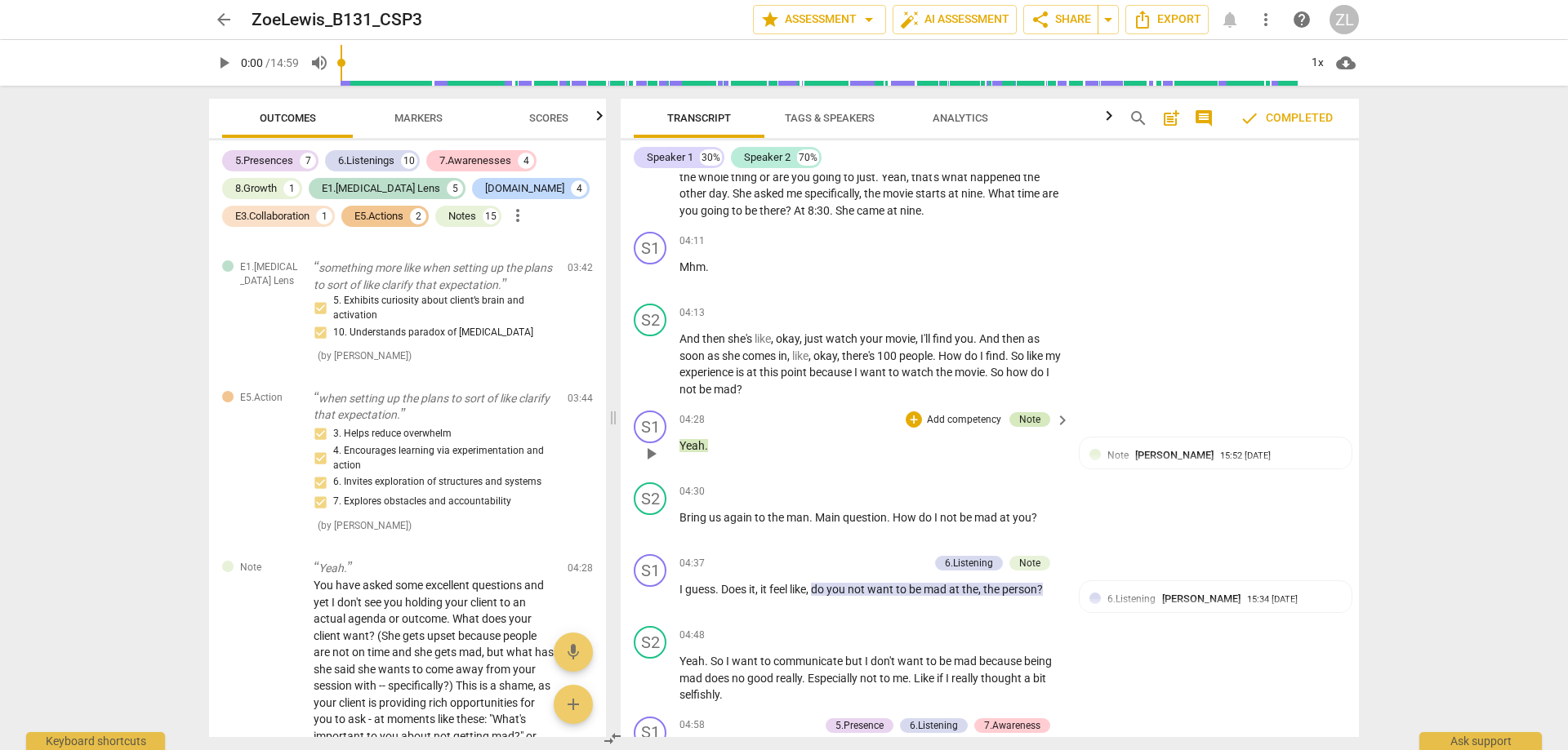
click at [1031, 427] on div "Note" at bounding box center [1030, 420] width 22 height 15
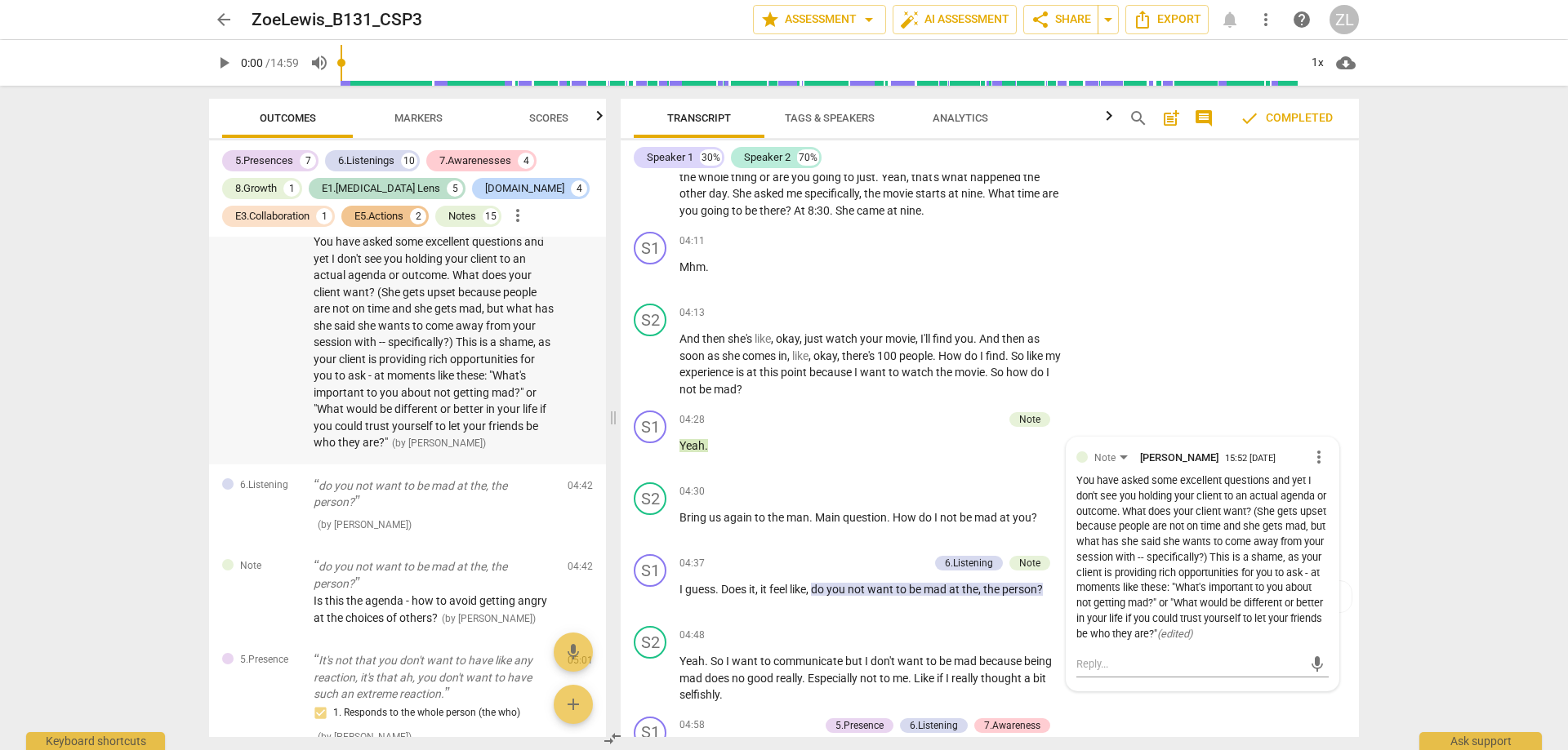
scroll to position [2795, 0]
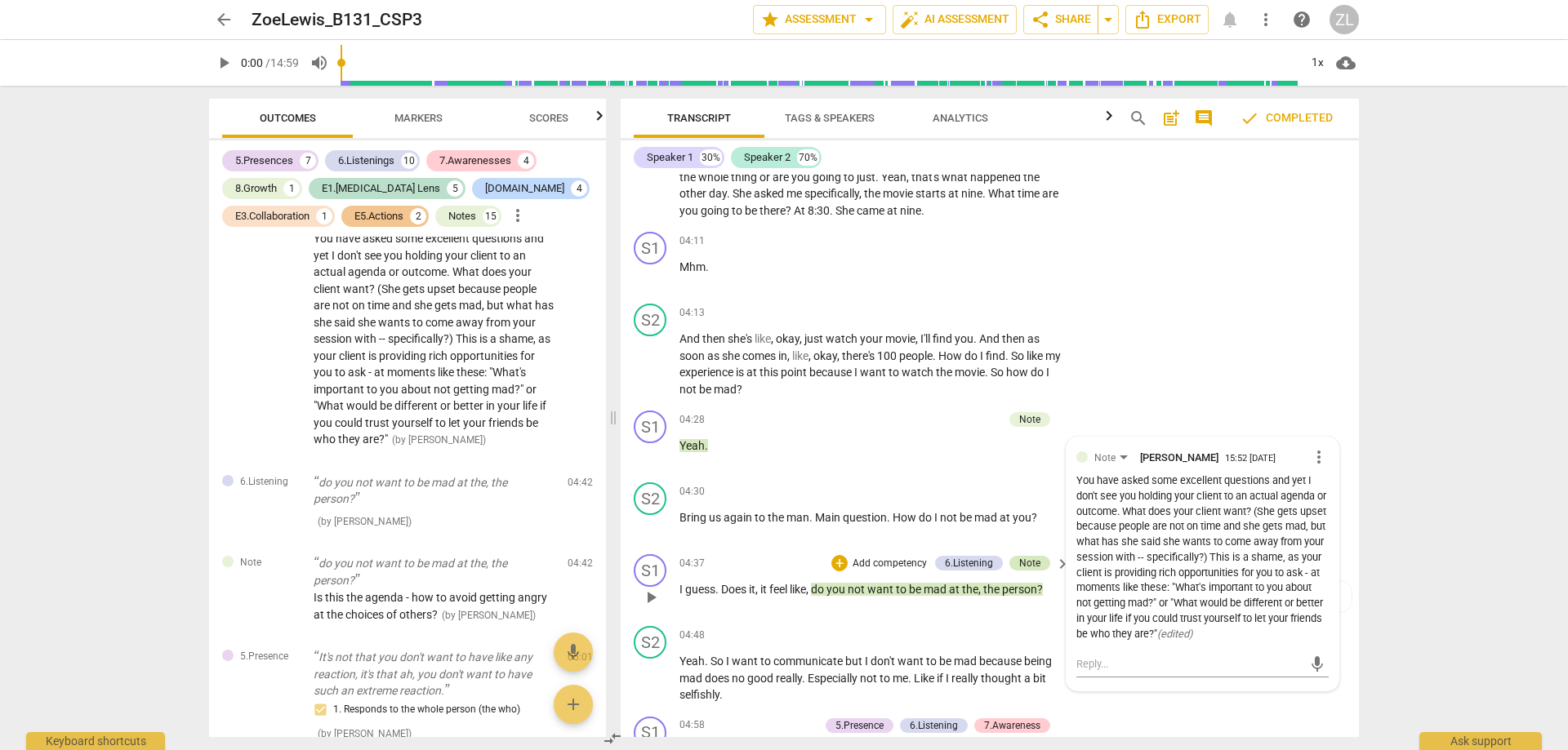
click at [1036, 571] on div "Note" at bounding box center [1030, 563] width 22 height 15
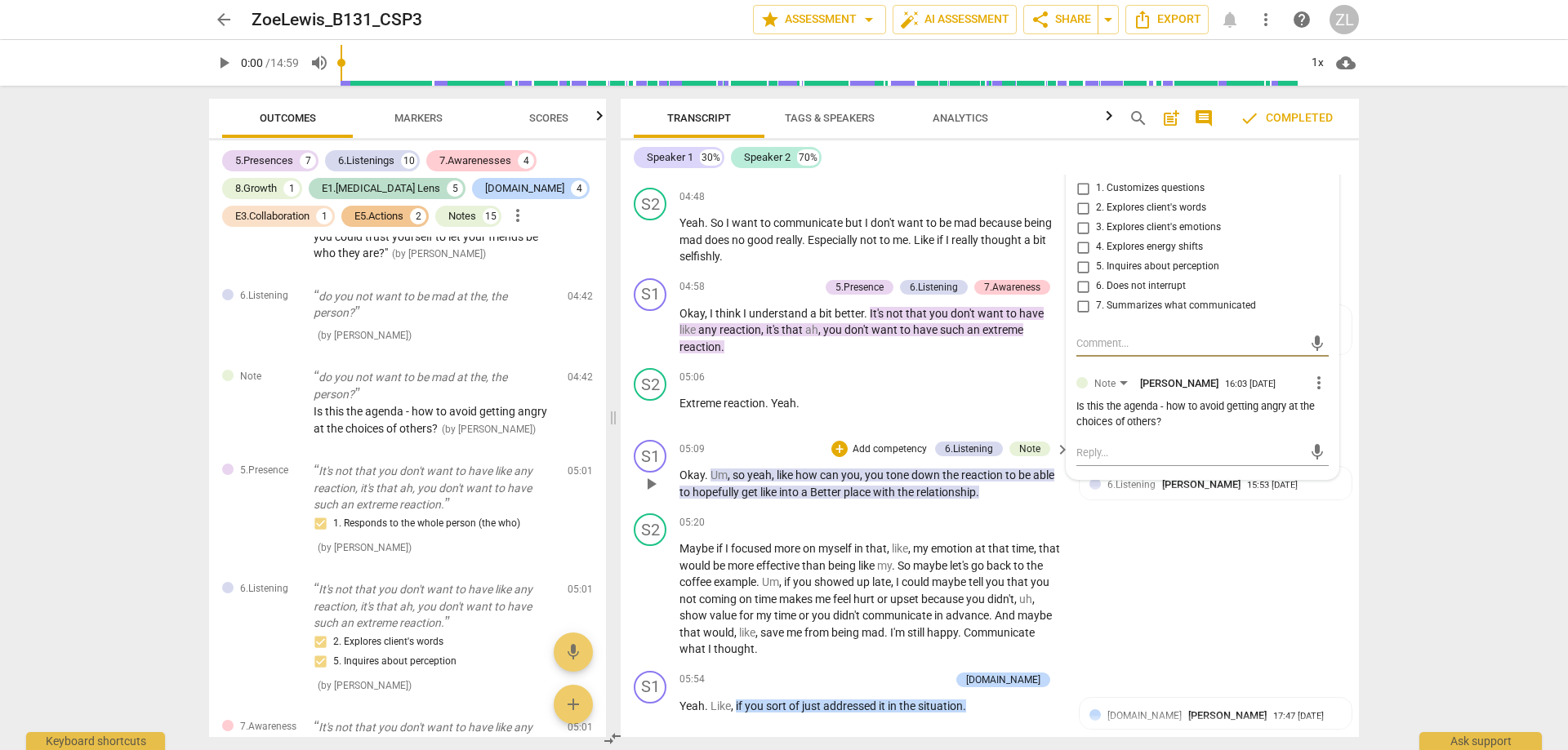
scroll to position [2755, 0]
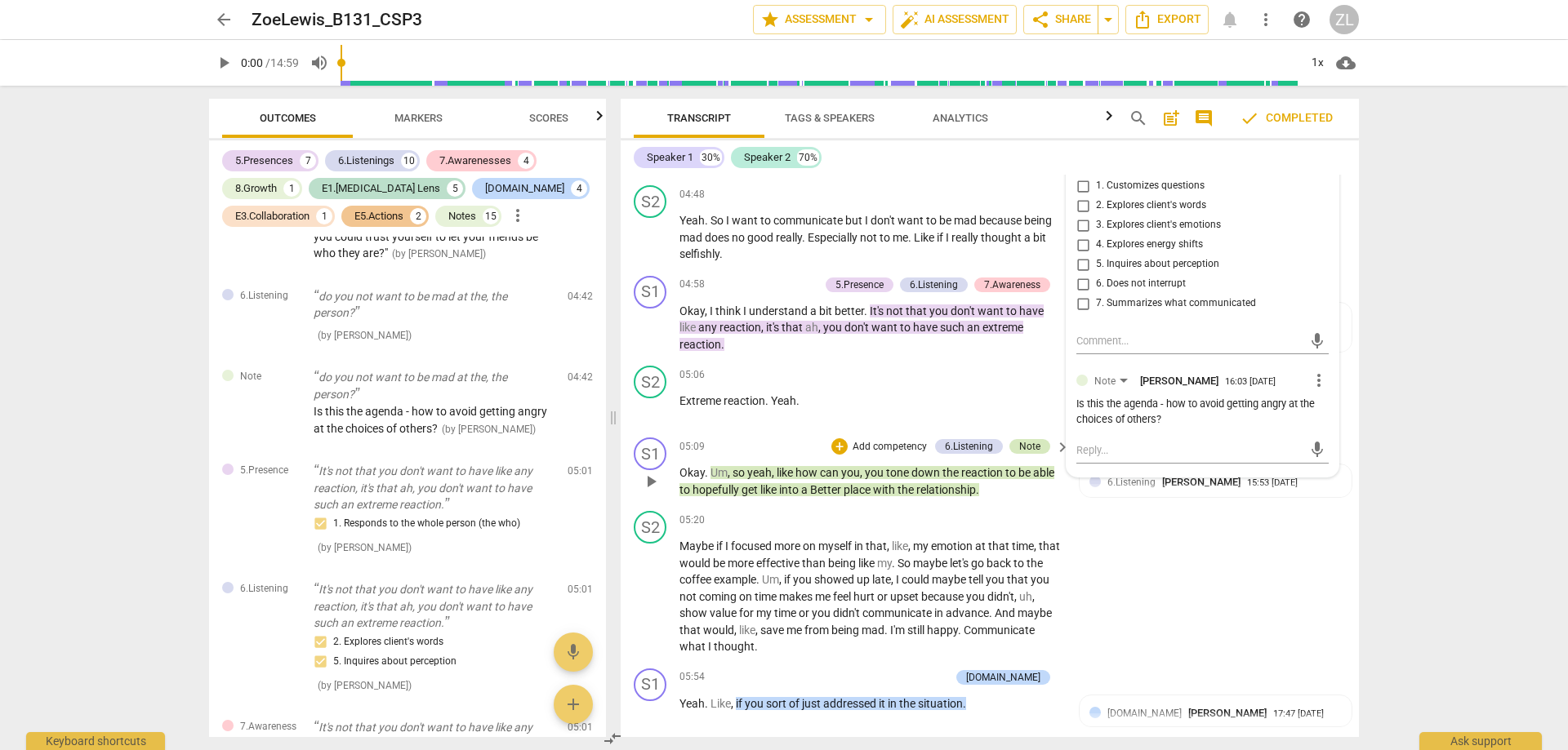
click at [1024, 454] on div "Note" at bounding box center [1030, 446] width 22 height 15
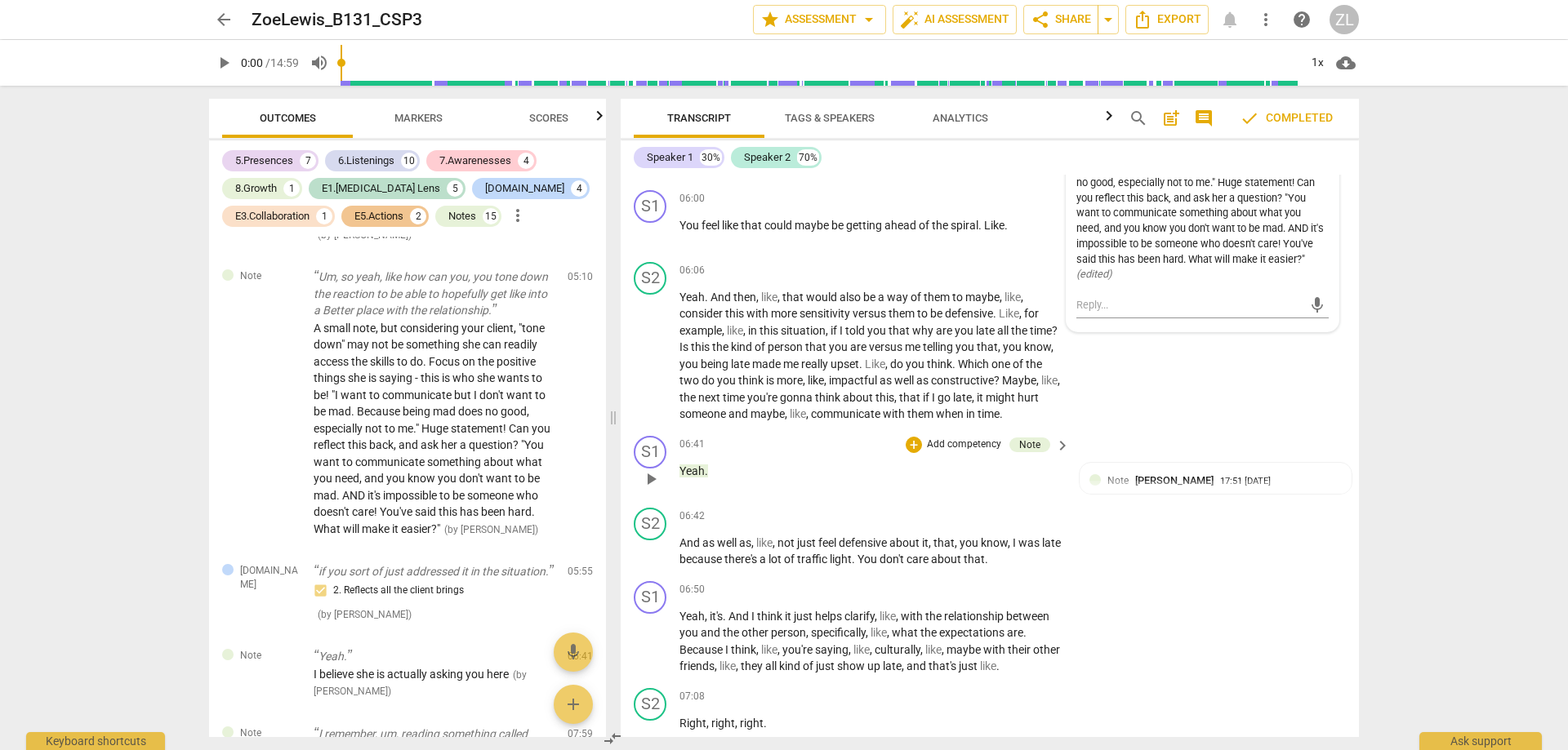
scroll to position [3408, 0]
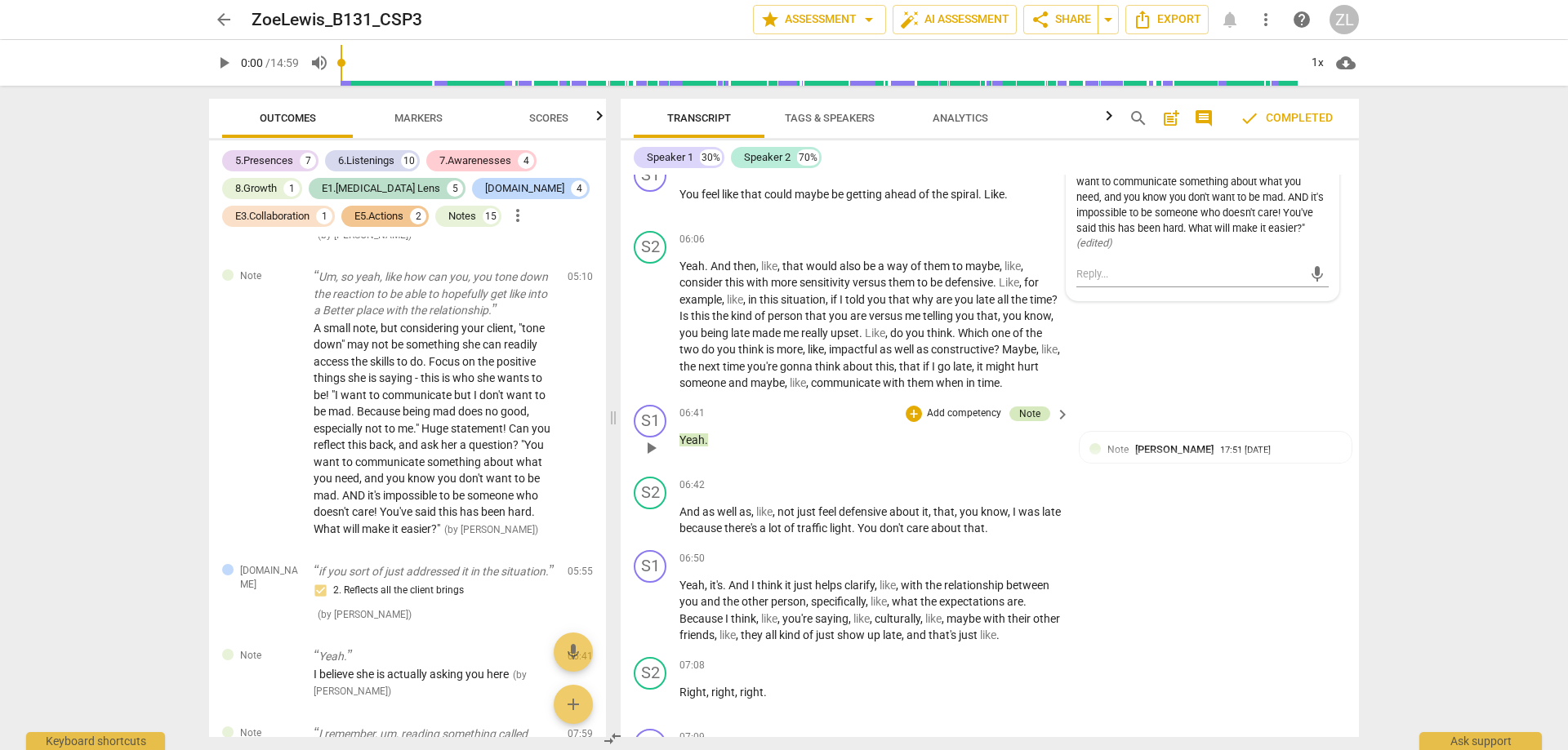
click at [1031, 421] on div "Note" at bounding box center [1030, 414] width 22 height 15
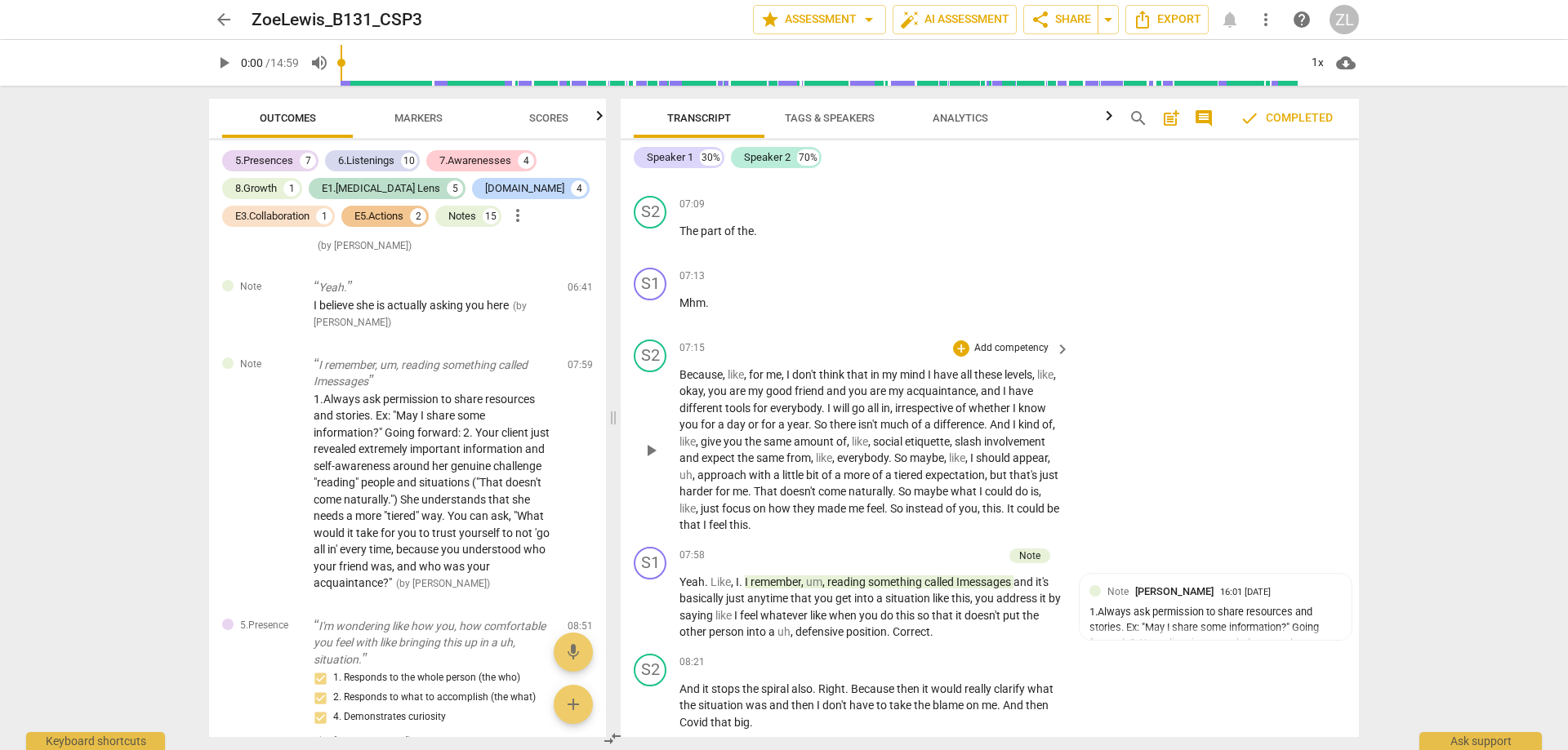
scroll to position [4143, 0]
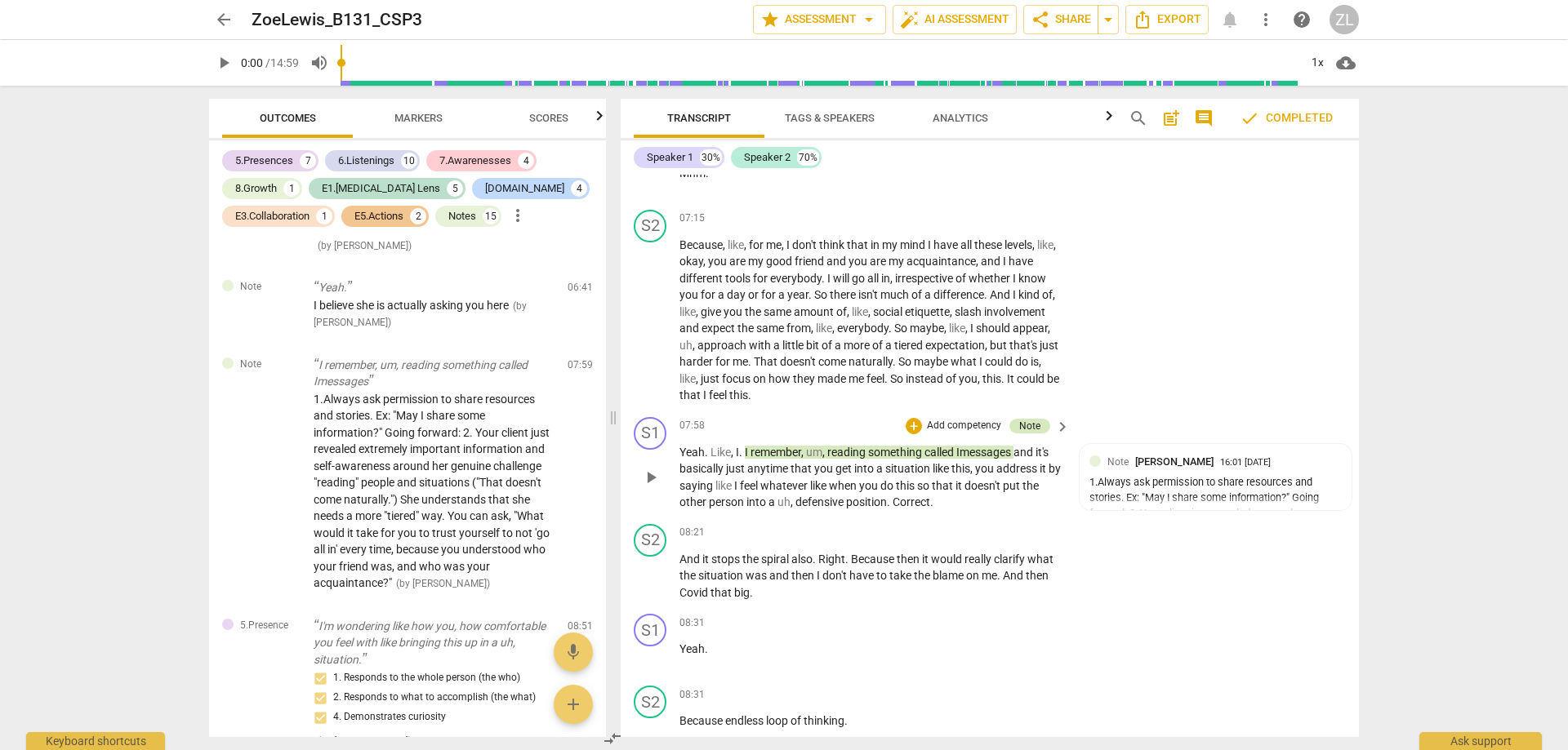
click at [1038, 433] on div "Note" at bounding box center [1029, 426] width 41 height 15
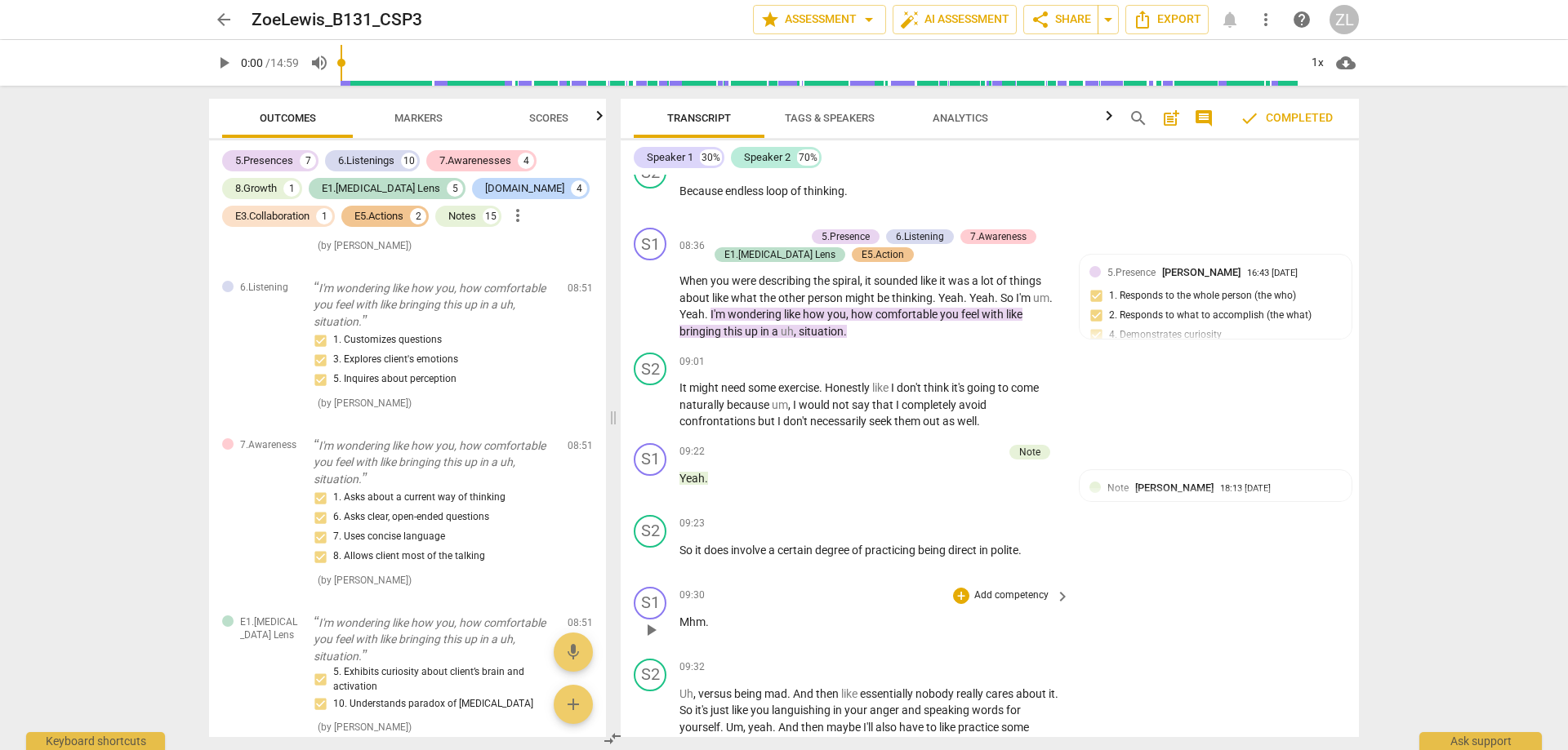
scroll to position [4796, 0]
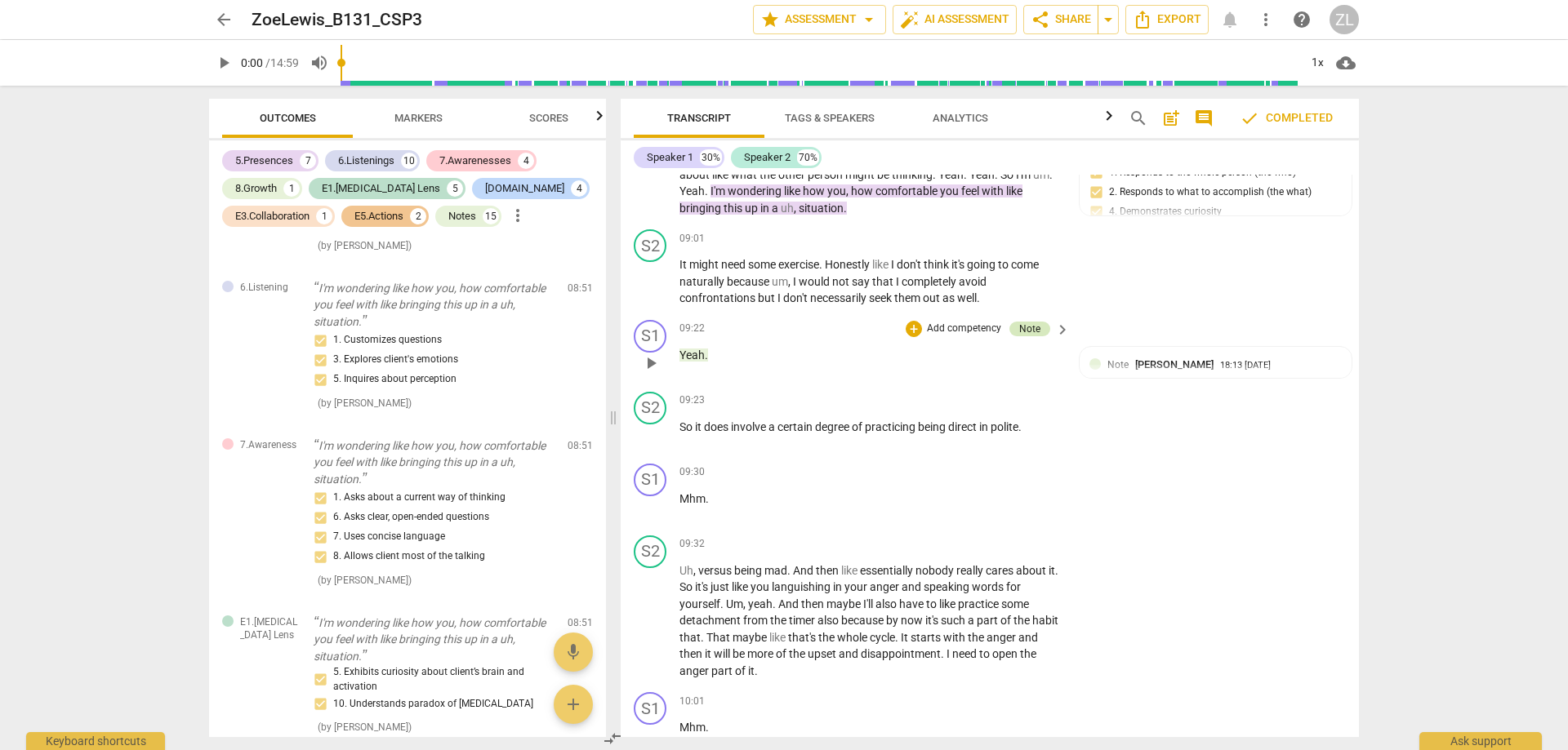
click at [1034, 336] on div "Note" at bounding box center [1030, 329] width 22 height 15
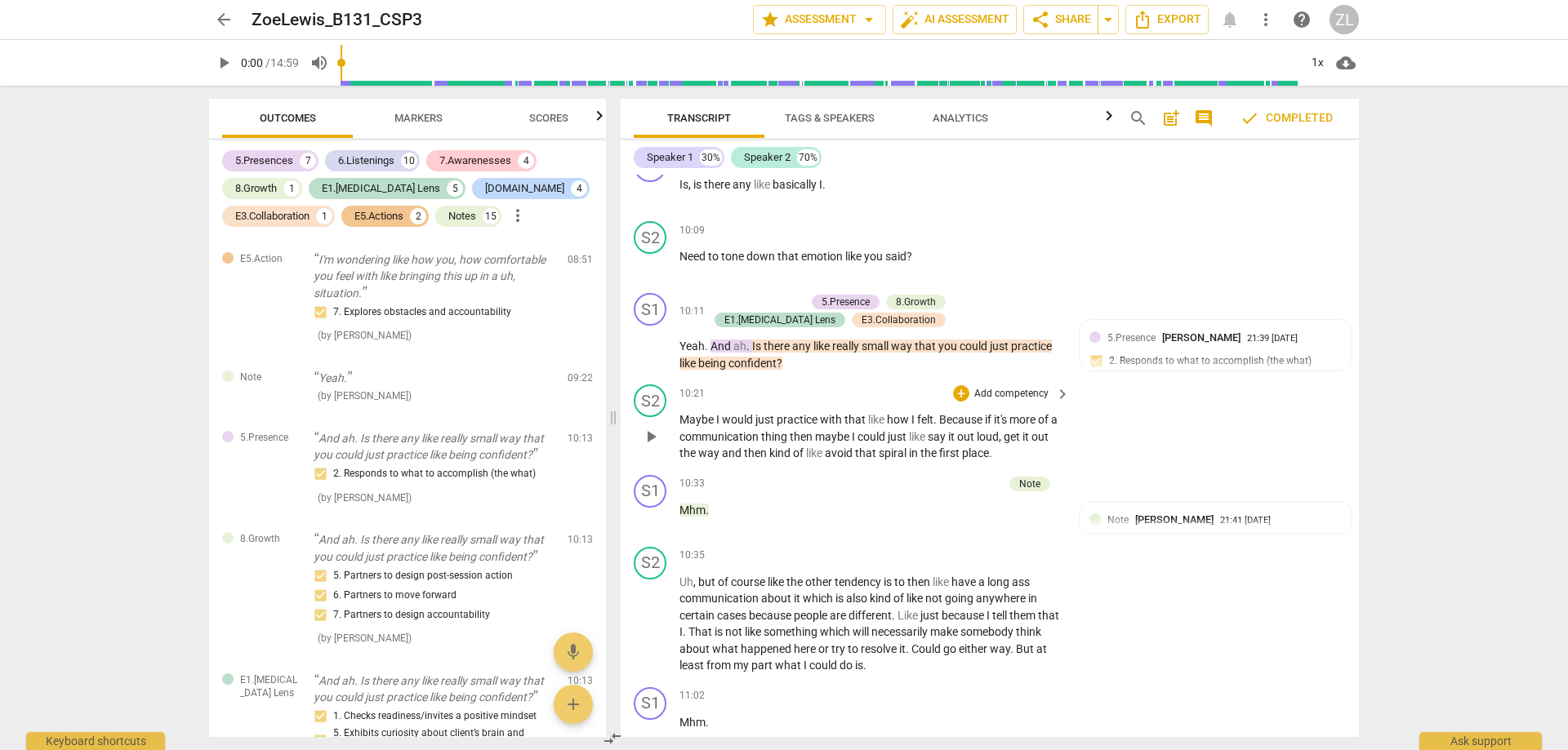
scroll to position [5530, 0]
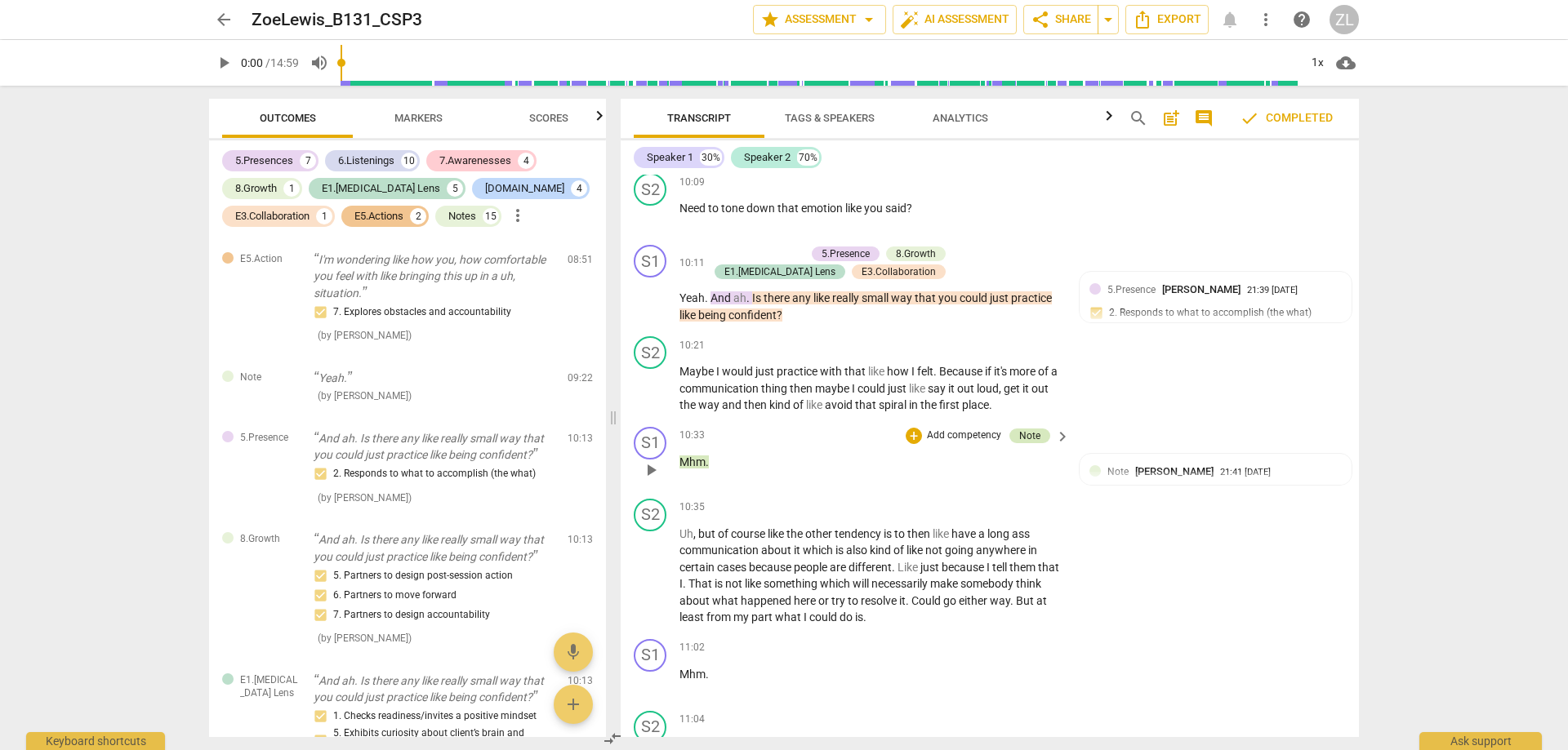
click at [1020, 443] on div "Note" at bounding box center [1030, 436] width 22 height 15
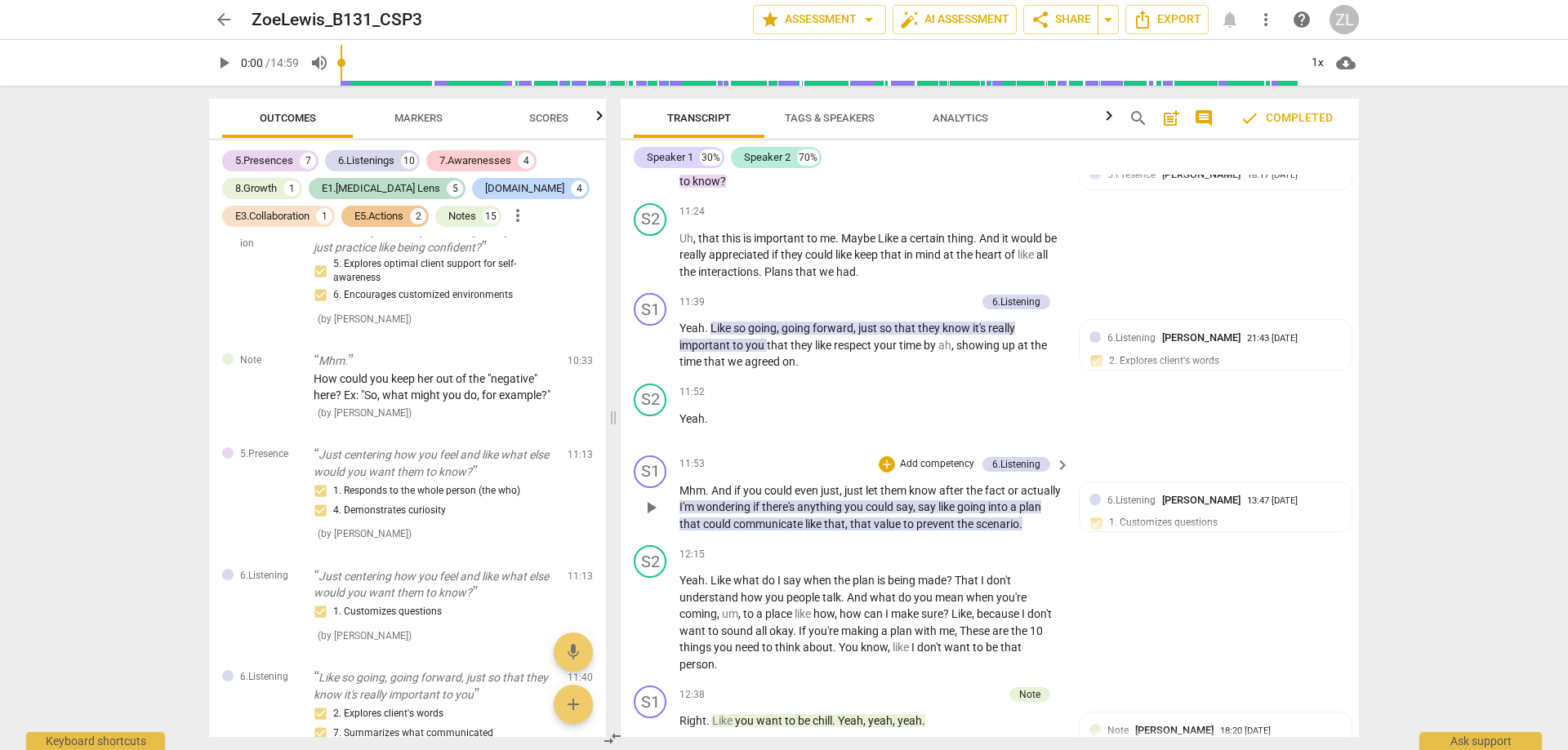
scroll to position [6510, 0]
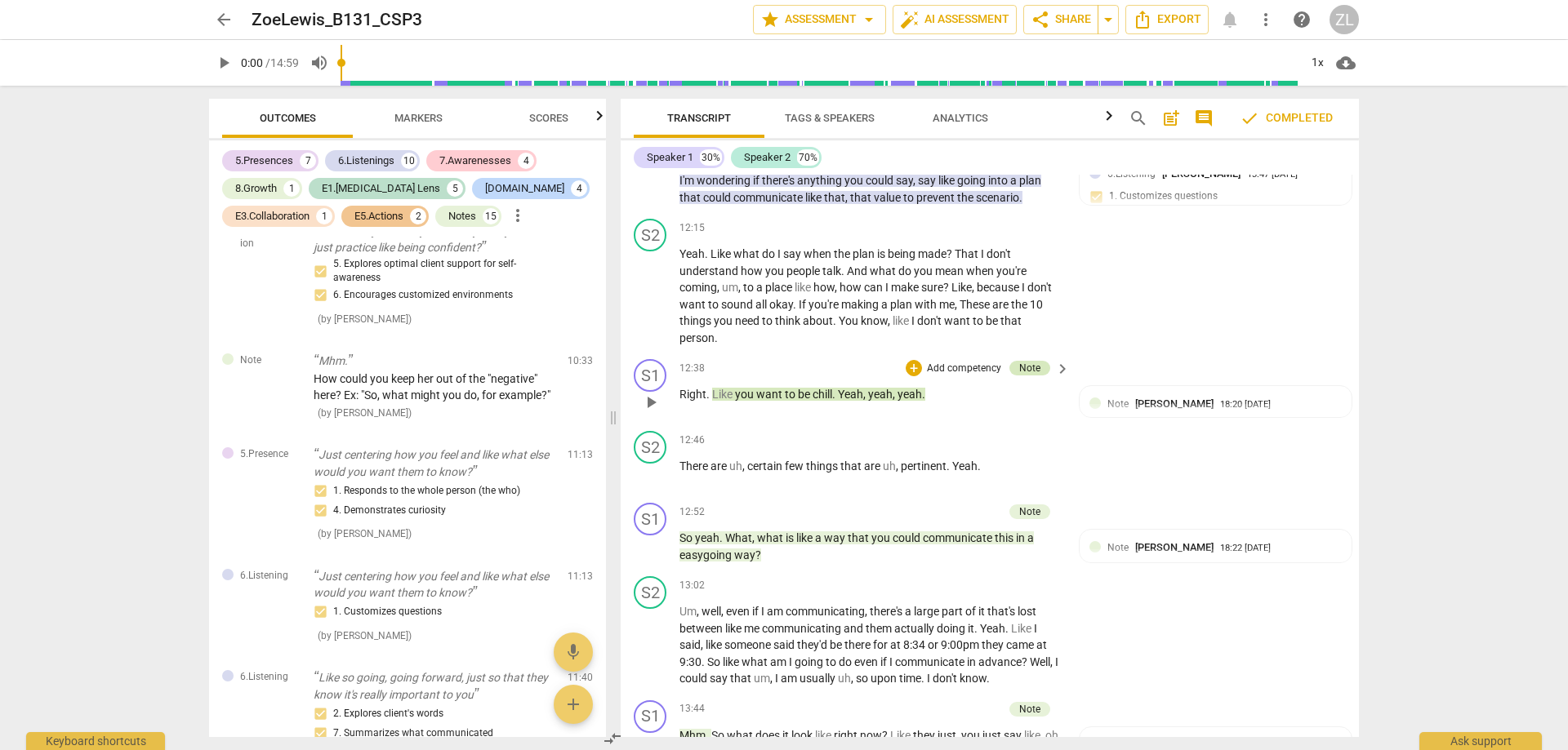
click at [1027, 376] on div "Note" at bounding box center [1030, 368] width 22 height 15
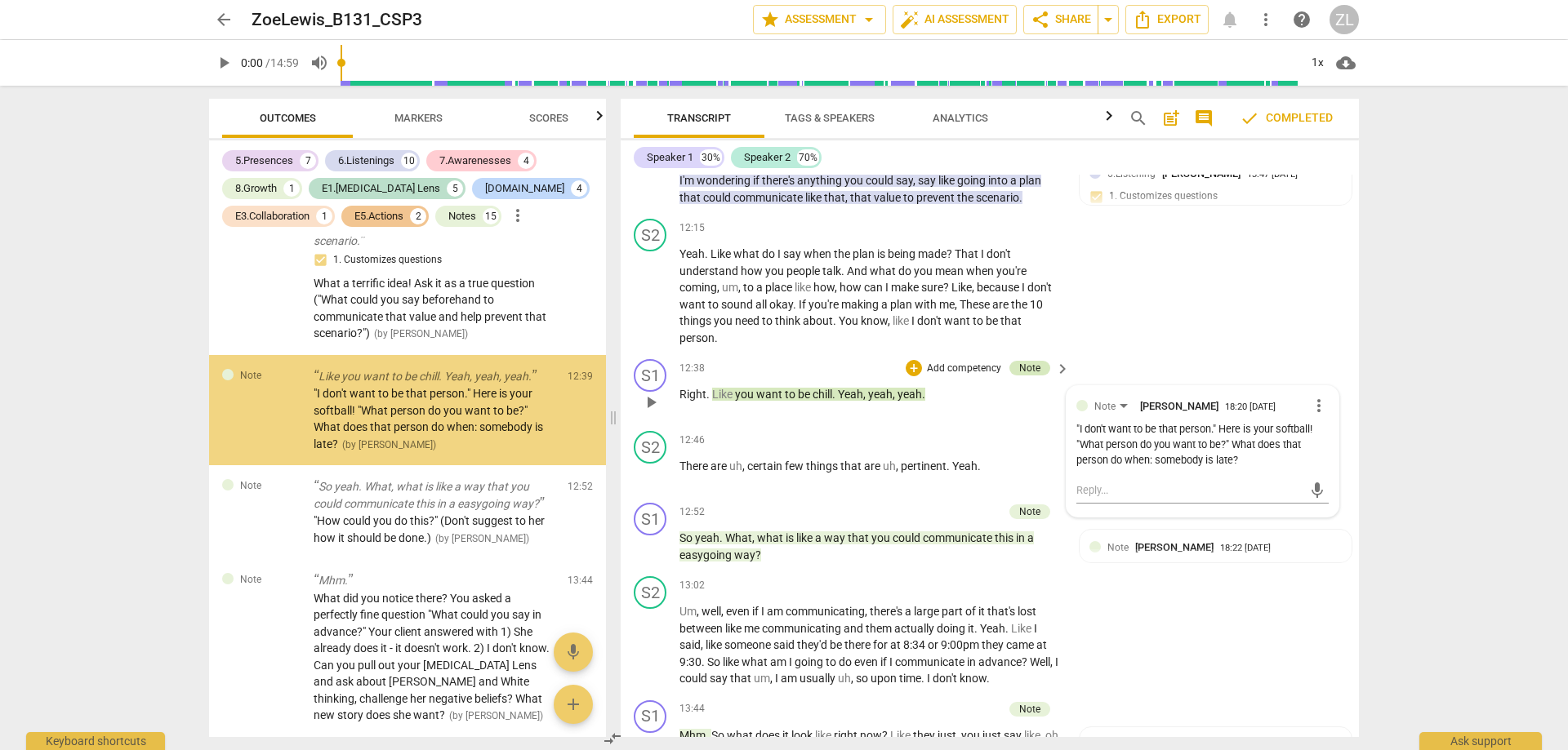
scroll to position [6313, 0]
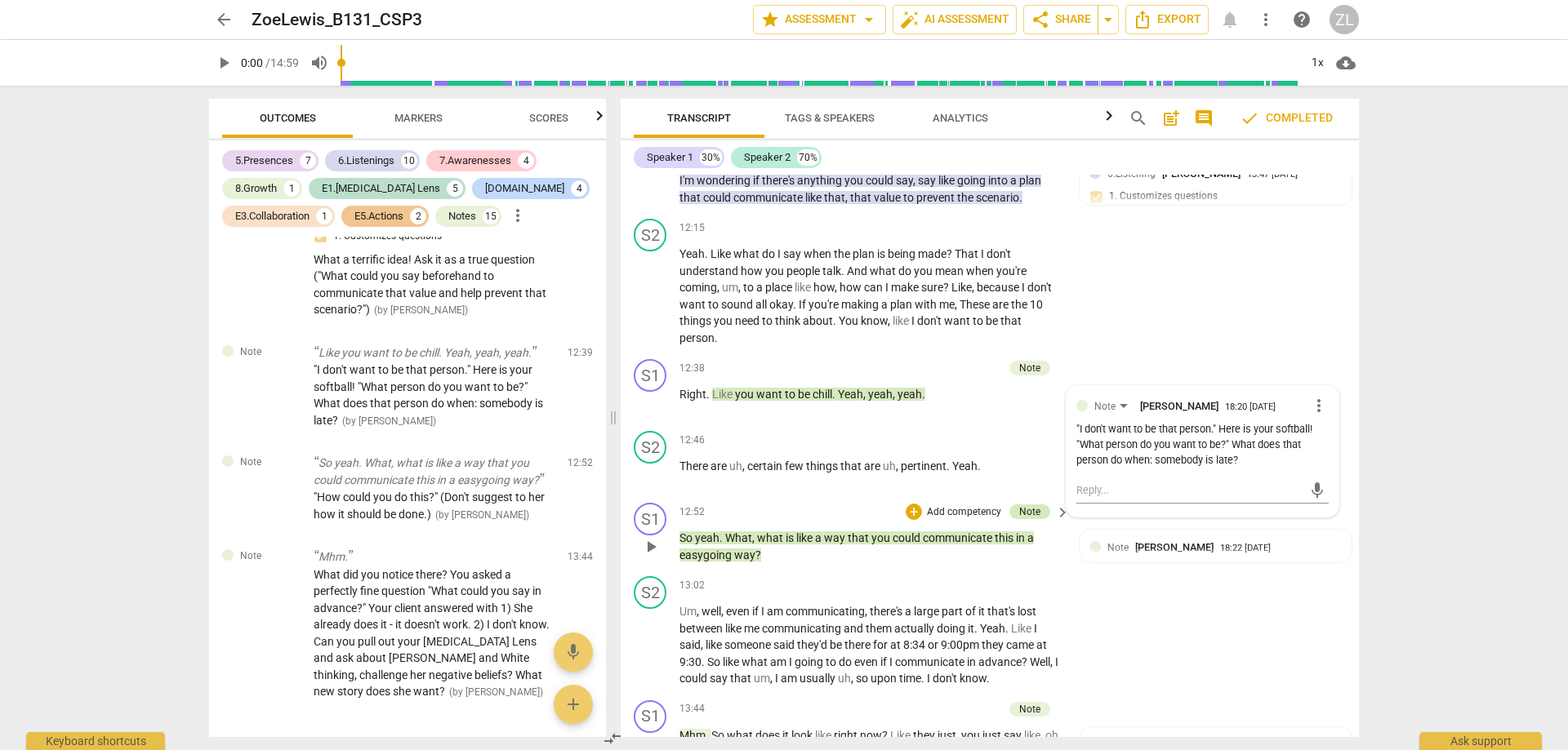
click at [1029, 519] on div "Note" at bounding box center [1030, 512] width 22 height 15
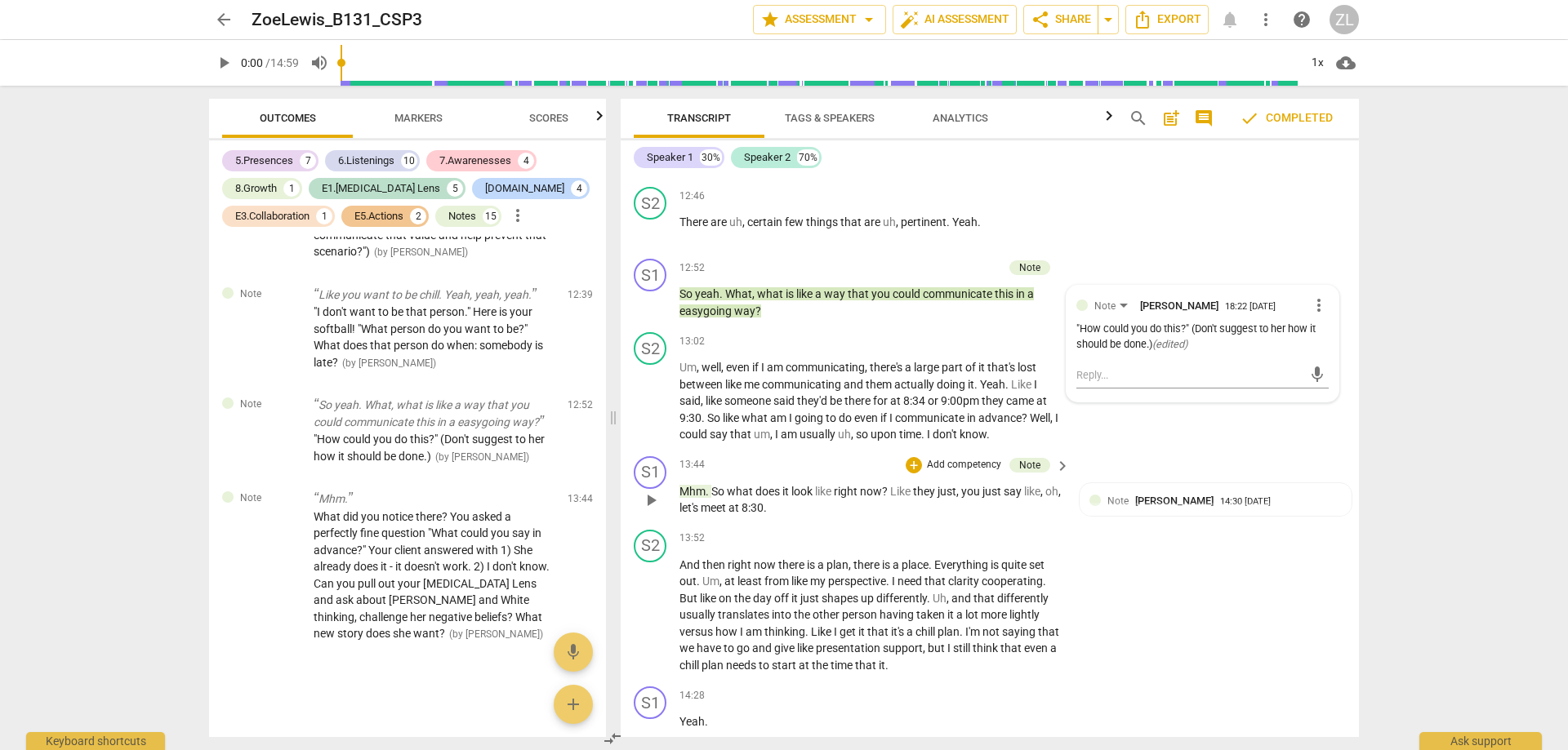
scroll to position [6755, 0]
click at [1034, 472] on div "Note" at bounding box center [1030, 465] width 22 height 15
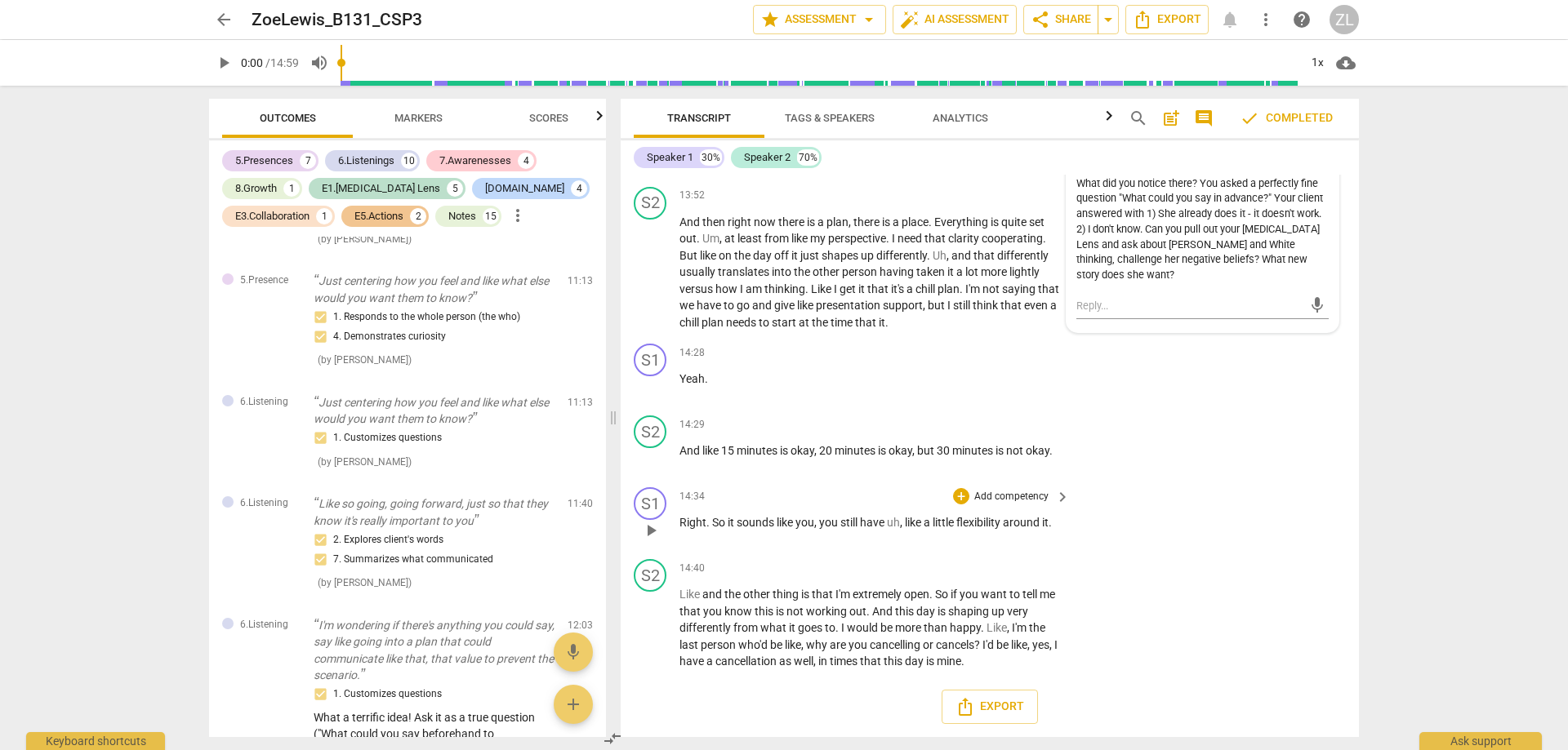
scroll to position [5573, 0]
